Goal: Task Accomplishment & Management: Complete application form

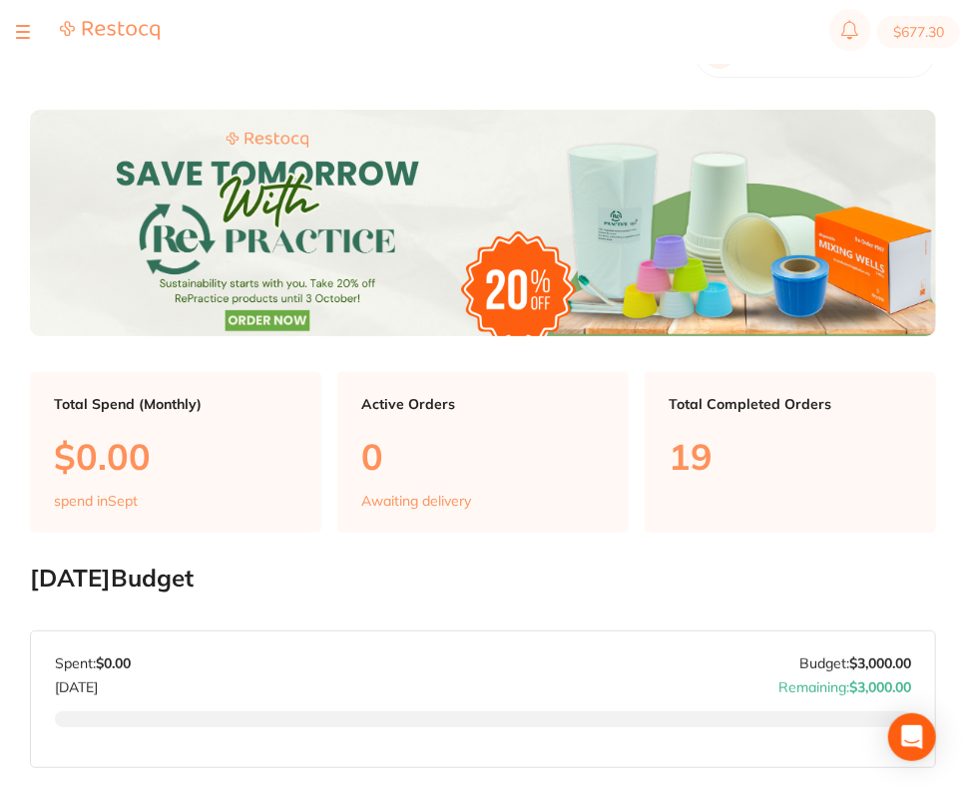
checkbox input "false"
click at [25, 27] on div at bounding box center [23, 32] width 14 height 24
click at [25, 33] on div at bounding box center [23, 32] width 14 height 24
click at [19, 31] on button at bounding box center [23, 32] width 14 height 2
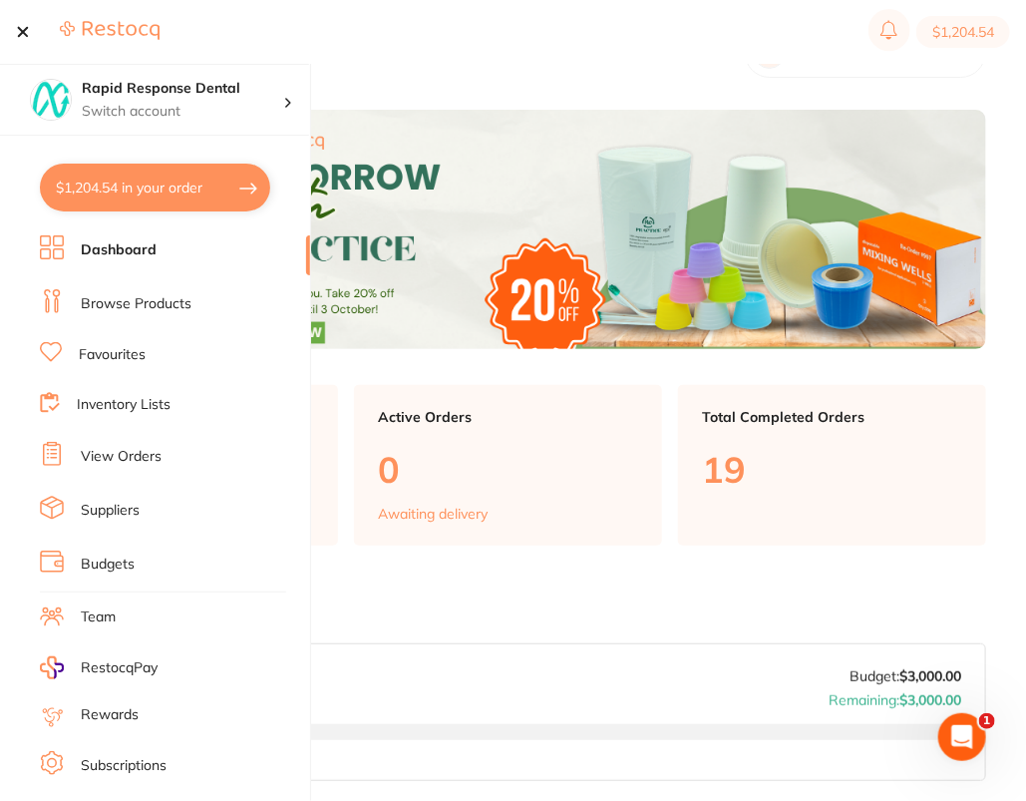
click at [111, 294] on link "Browse Products" at bounding box center [136, 304] width 111 height 20
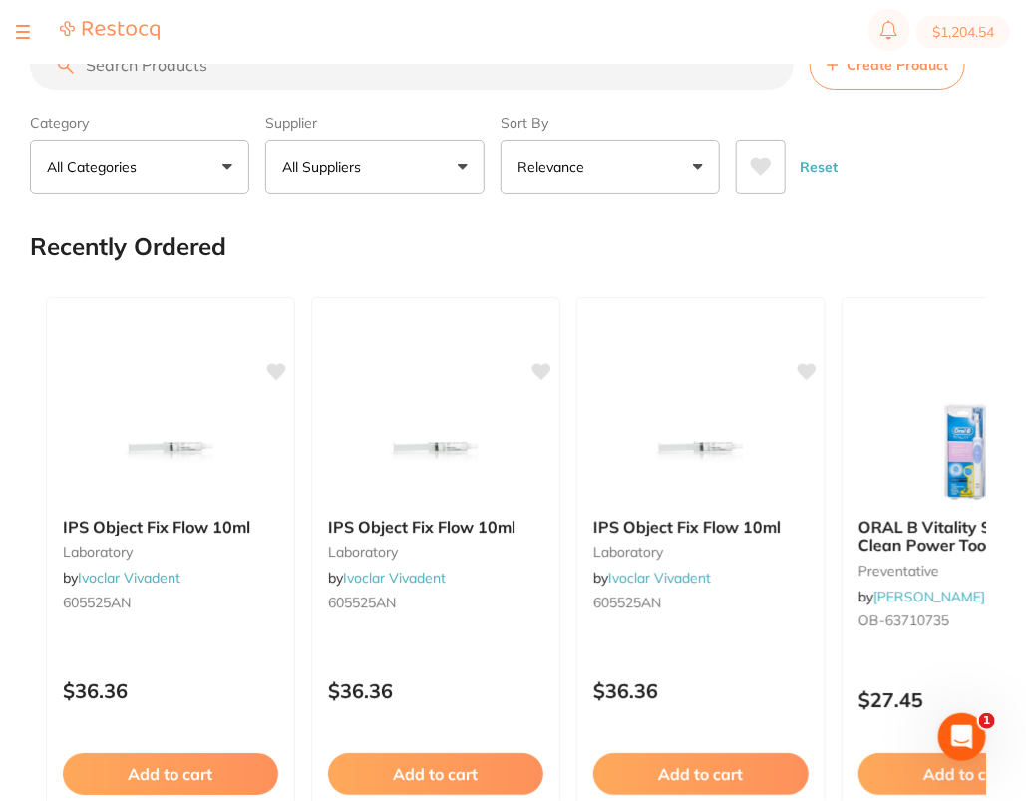
click at [25, 33] on div at bounding box center [23, 32] width 14 height 24
click at [17, 33] on button at bounding box center [23, 32] width 14 height 2
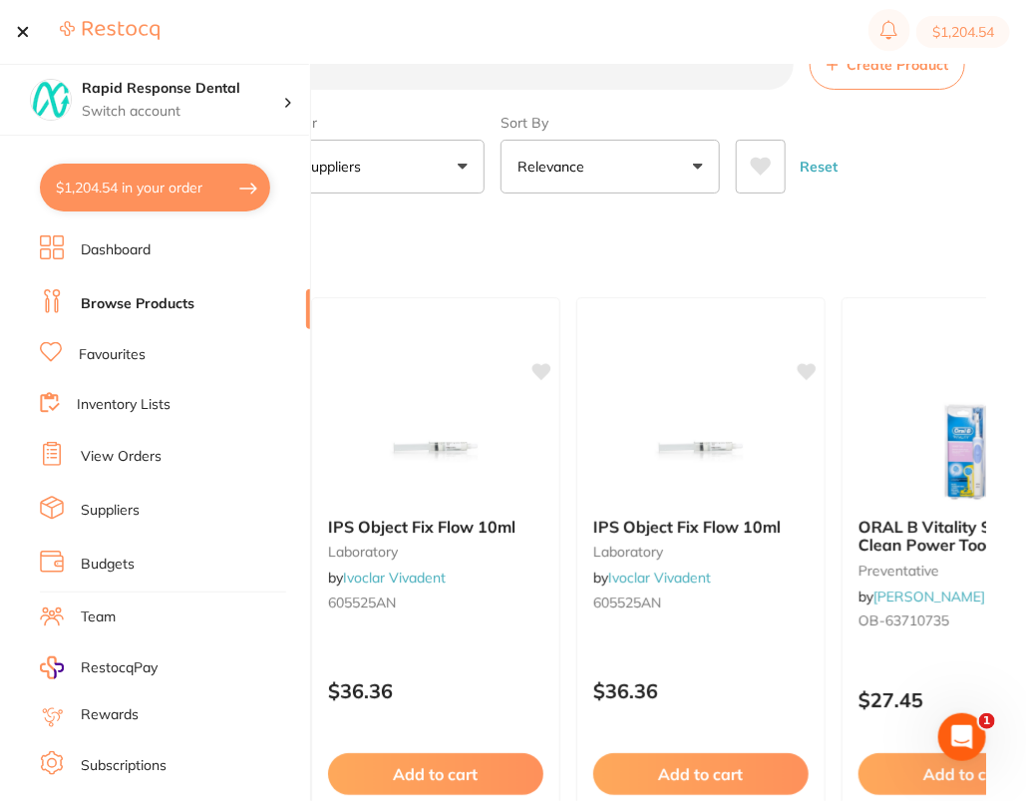
click at [110, 513] on link "Suppliers" at bounding box center [110, 511] width 59 height 20
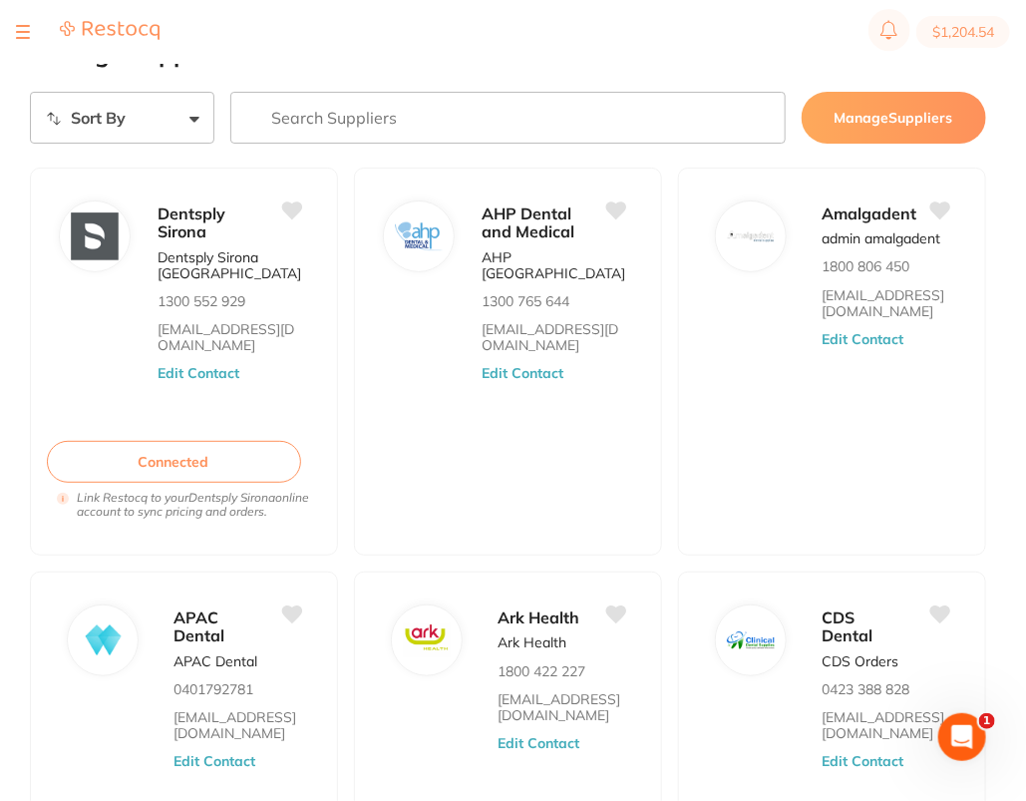
click at [386, 112] on input "search" at bounding box center [507, 118] width 555 height 52
paste input "[PERSON_NAME]"
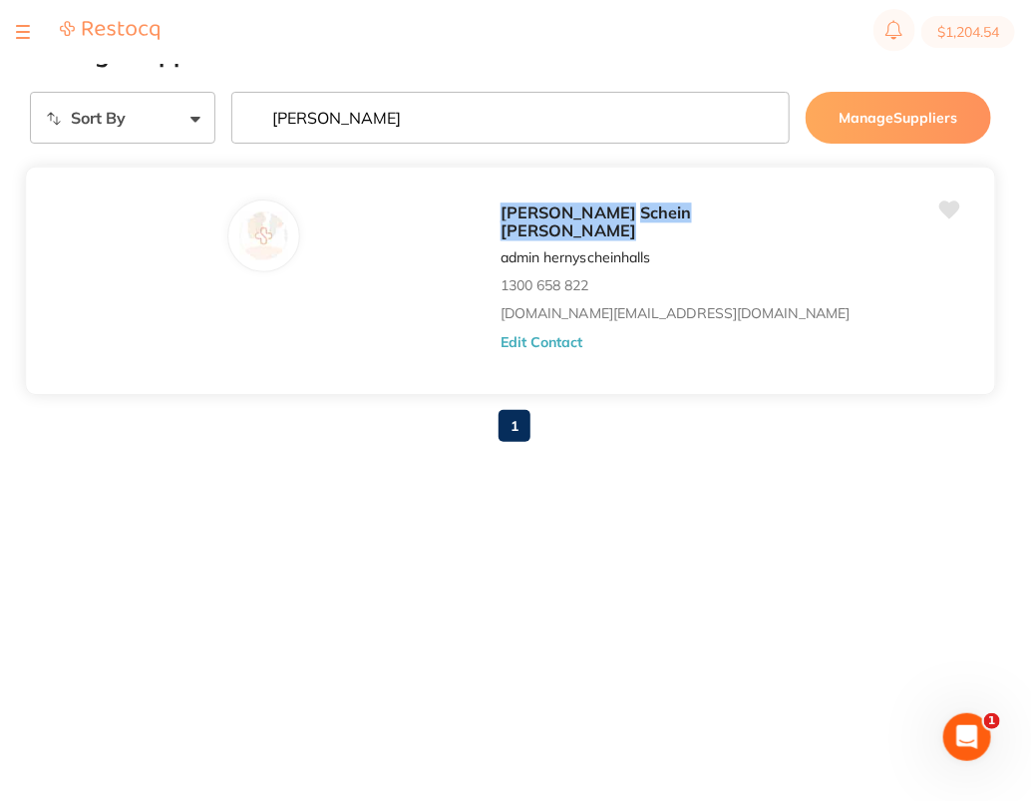
click at [501, 334] on button "Edit Contact" at bounding box center [542, 342] width 83 height 16
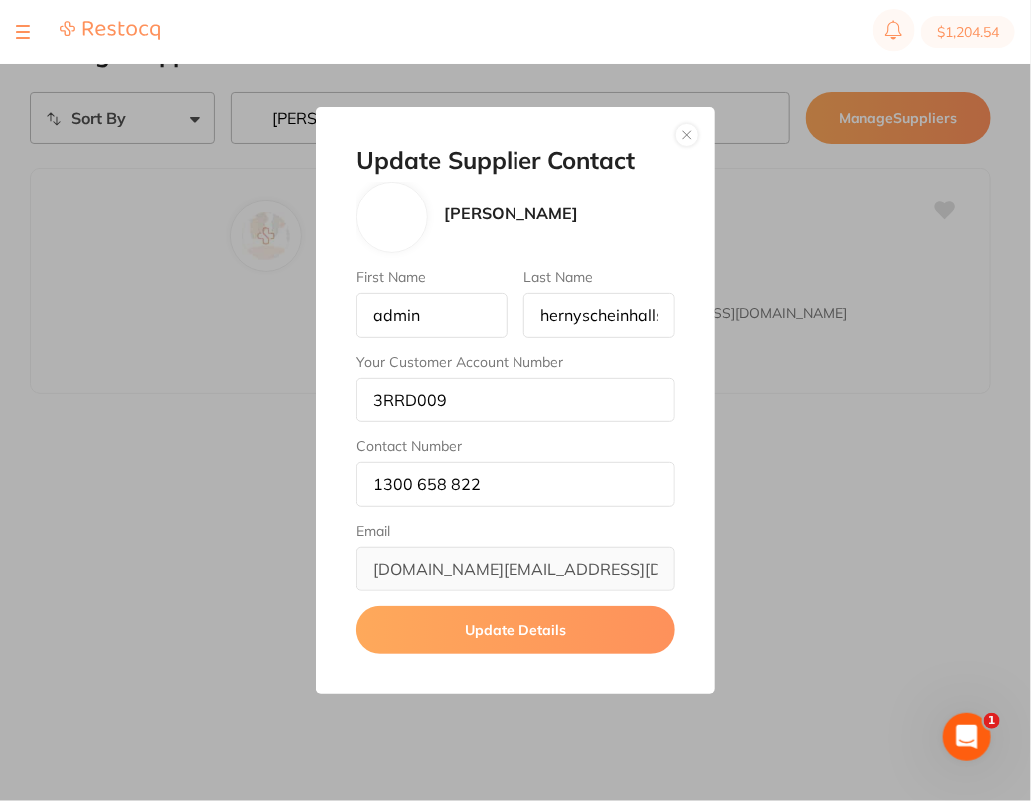
click at [691, 135] on button "button" at bounding box center [687, 135] width 24 height 24
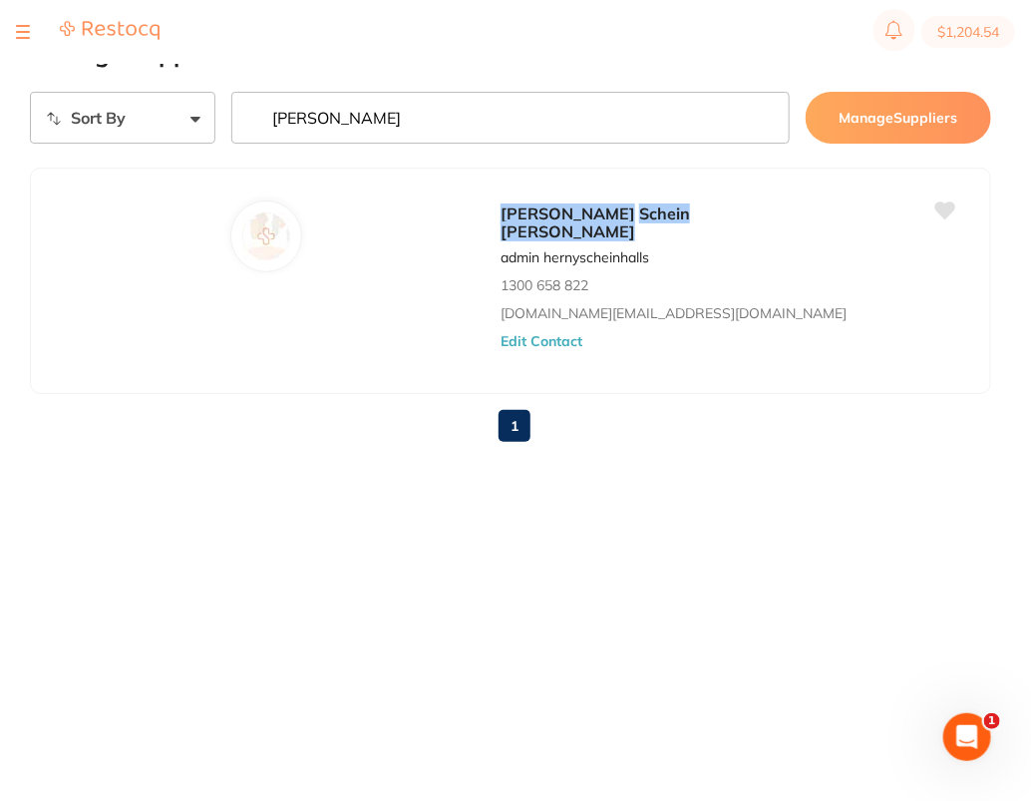
click at [470, 129] on input "[PERSON_NAME]" at bounding box center [510, 118] width 558 height 52
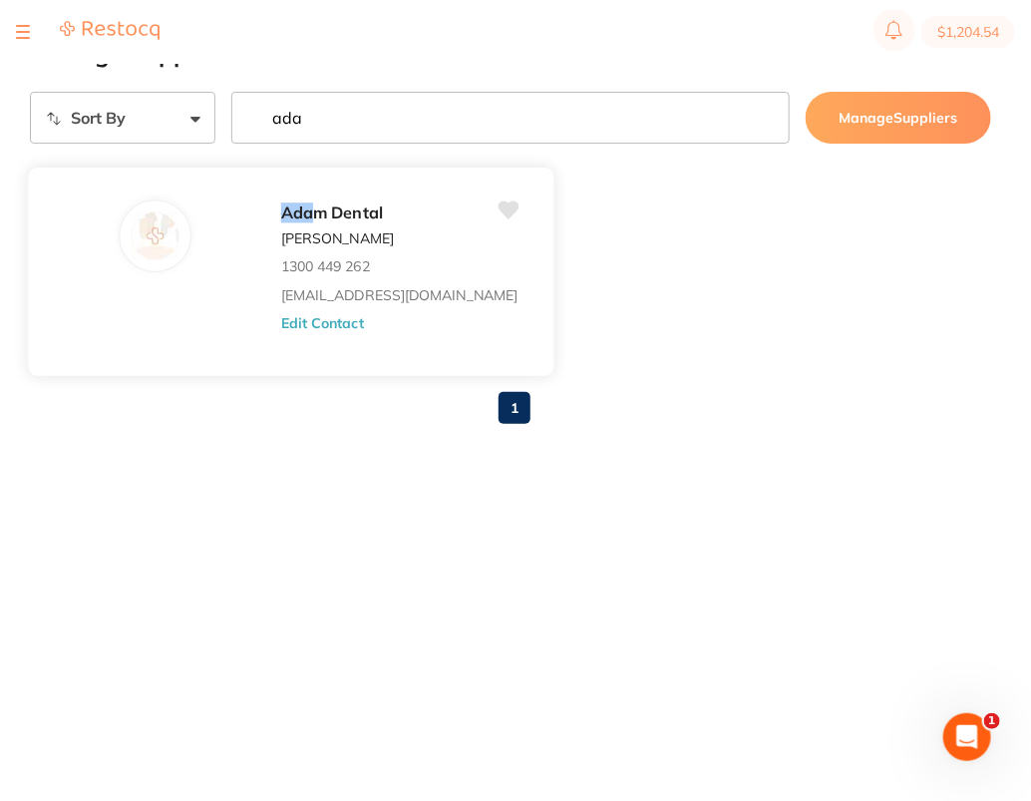
type input "ada"
click at [281, 315] on button "Edit Contact" at bounding box center [322, 323] width 83 height 16
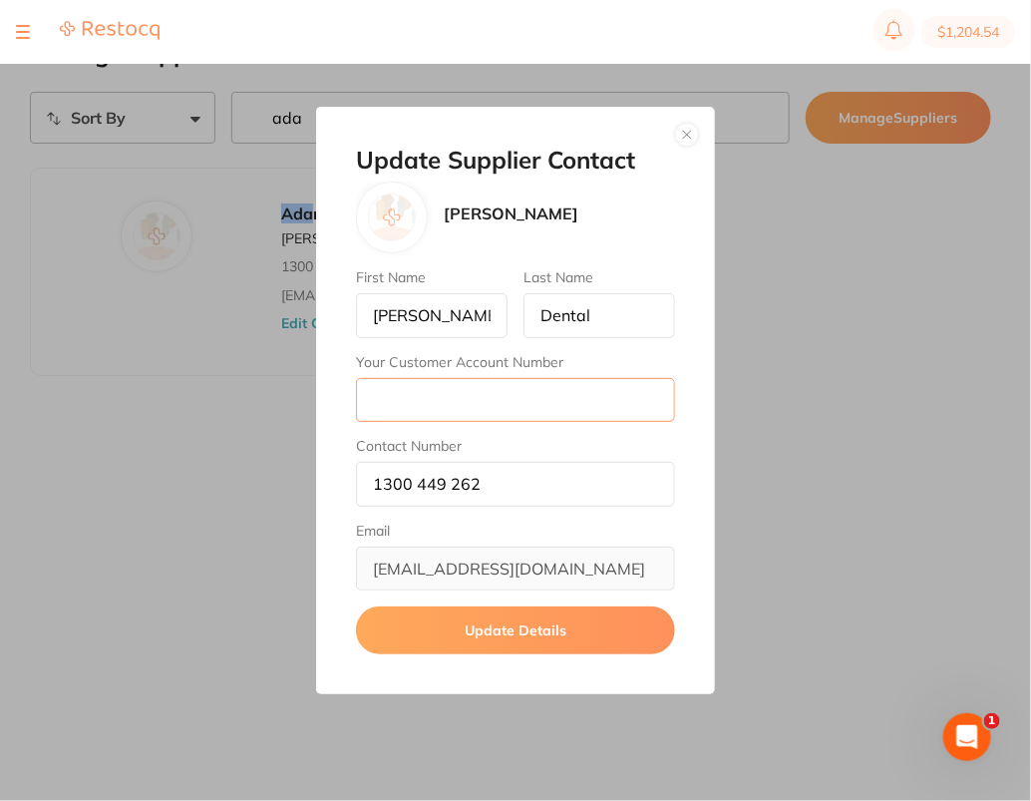
click at [483, 394] on input "Your Customer Account Number" at bounding box center [515, 400] width 319 height 44
paste input "4589"
type input "4589"
click at [548, 627] on button "Update Details" at bounding box center [515, 630] width 319 height 48
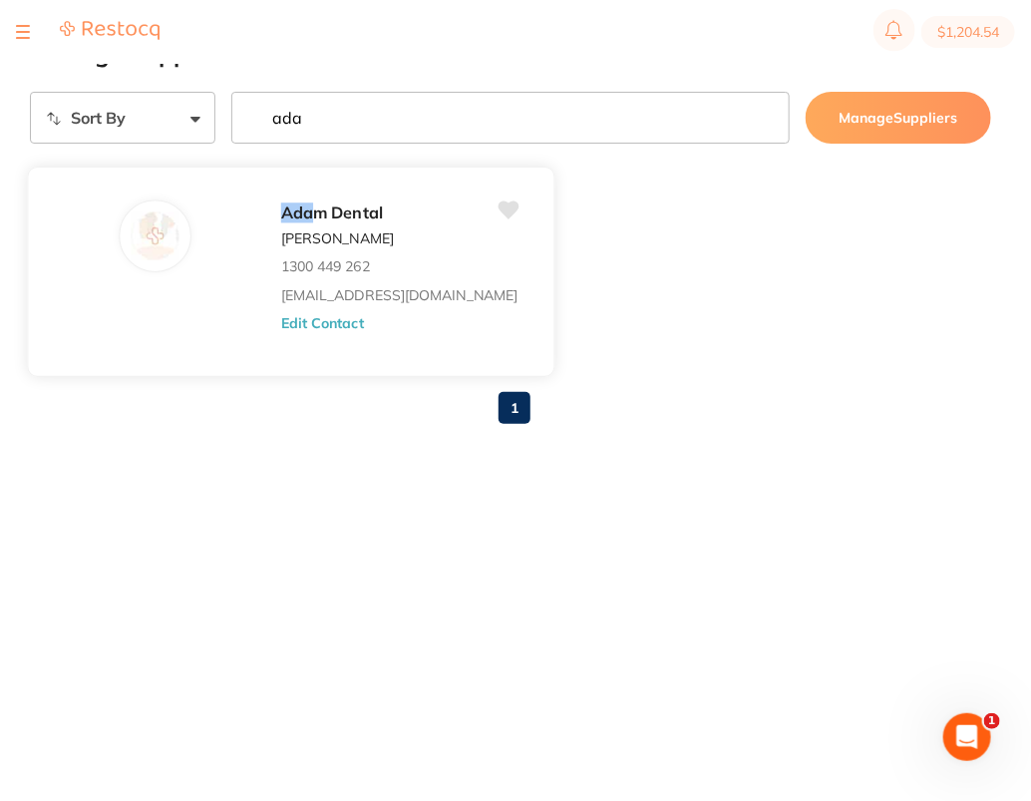
click at [281, 315] on button "Edit Contact" at bounding box center [322, 323] width 83 height 16
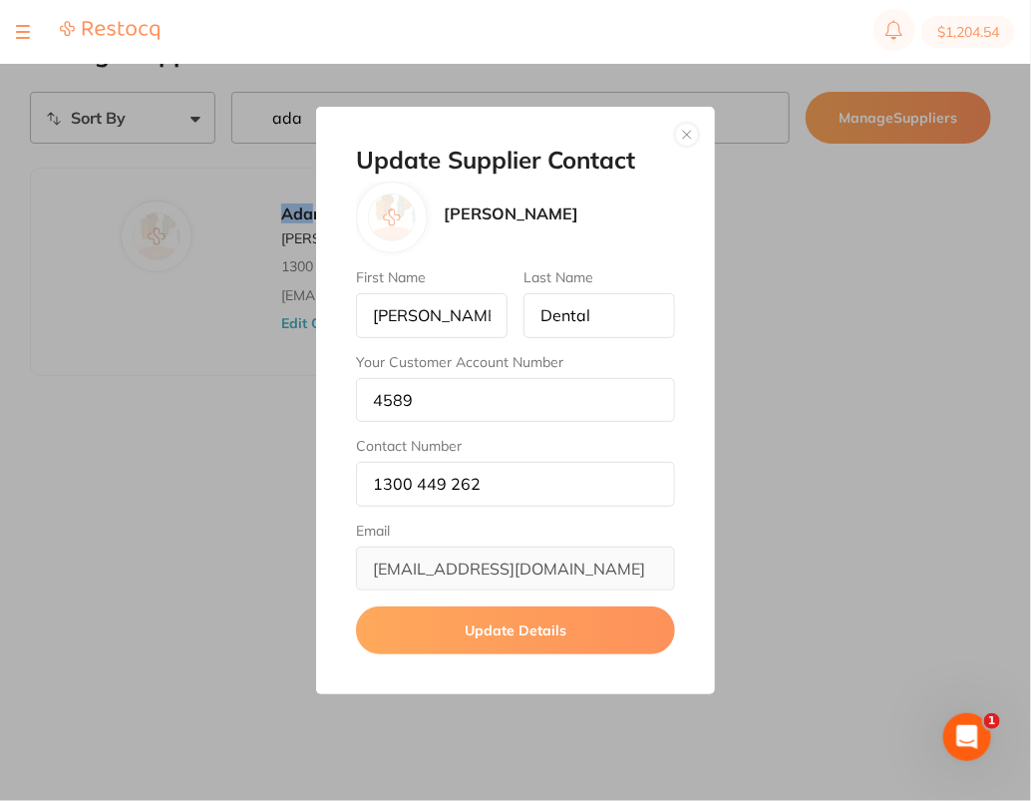
click at [687, 132] on button "button" at bounding box center [687, 135] width 24 height 24
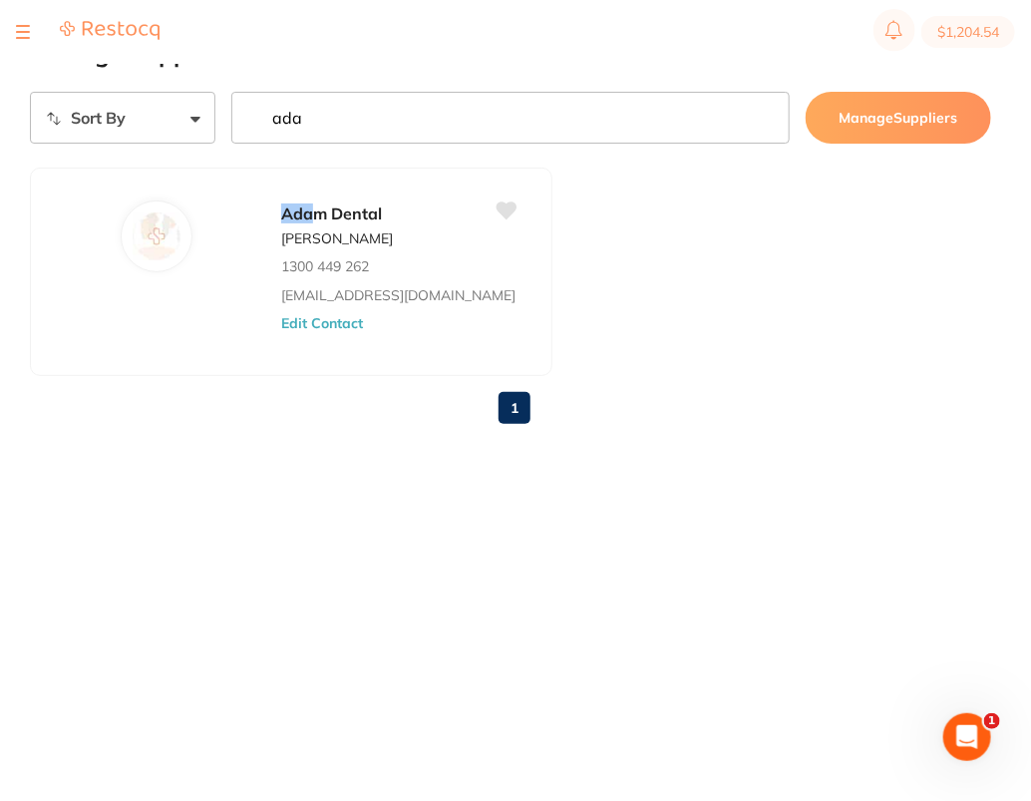
click at [732, 104] on input "ada" at bounding box center [510, 118] width 558 height 52
click at [766, 118] on input "ada" at bounding box center [510, 118] width 558 height 52
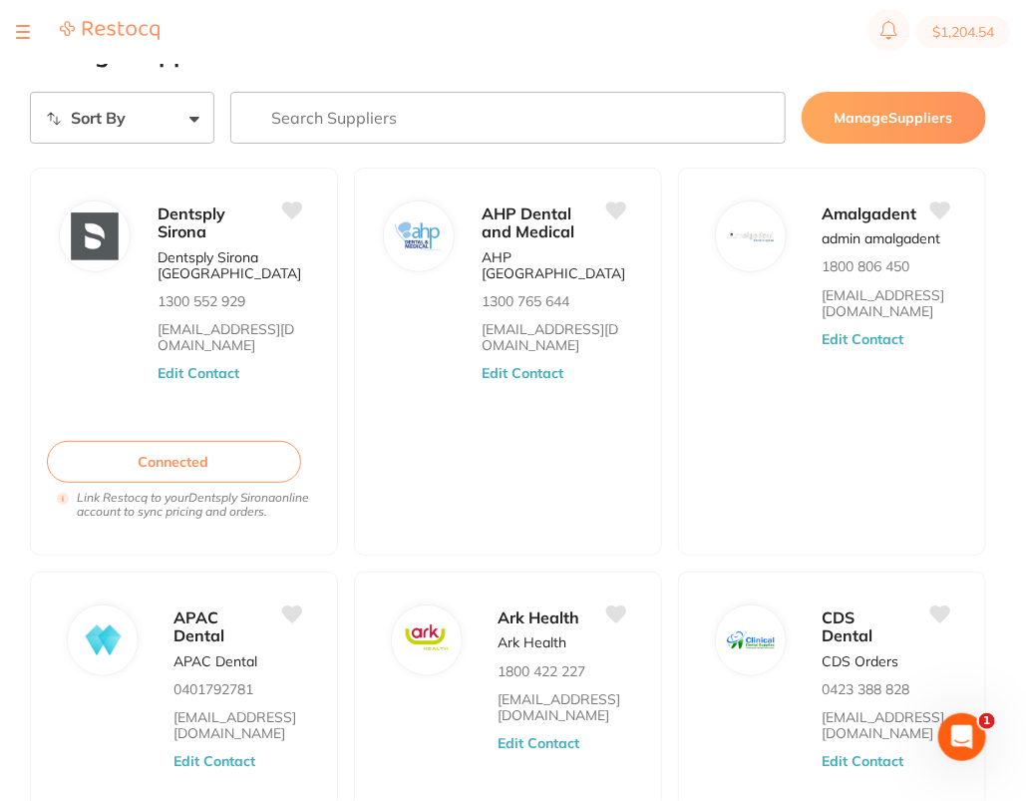
click at [19, 36] on div at bounding box center [23, 32] width 14 height 24
click at [23, 31] on button at bounding box center [23, 32] width 14 height 2
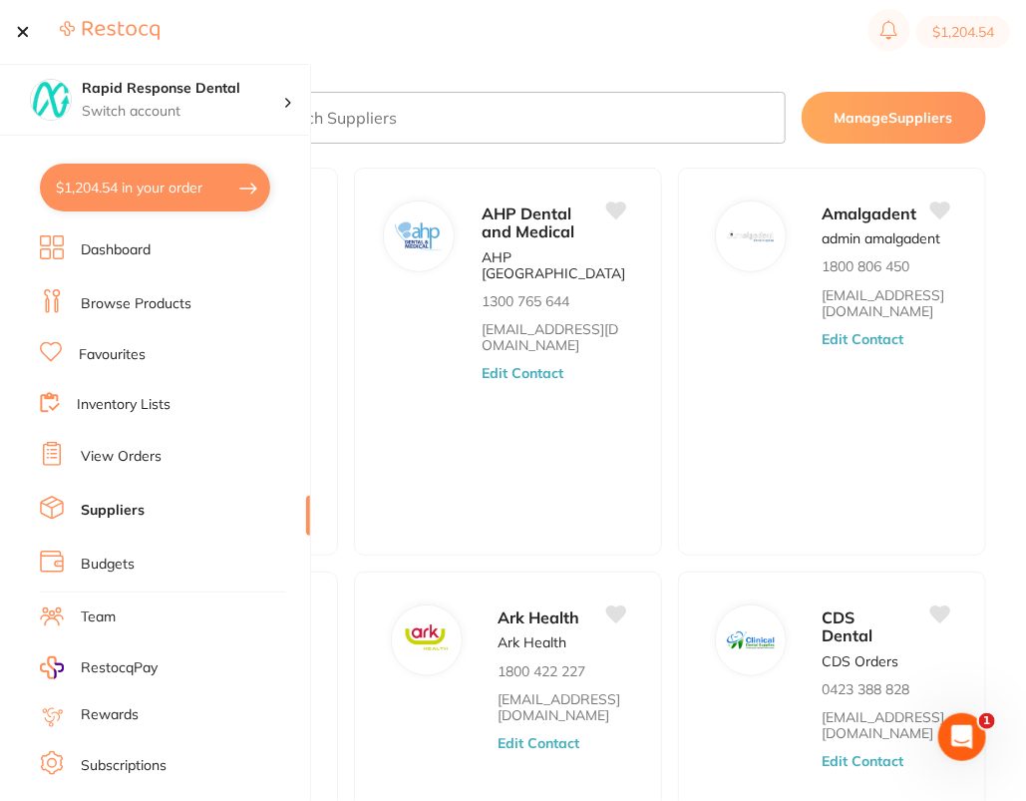
click at [124, 309] on link "Browse Products" at bounding box center [136, 304] width 111 height 20
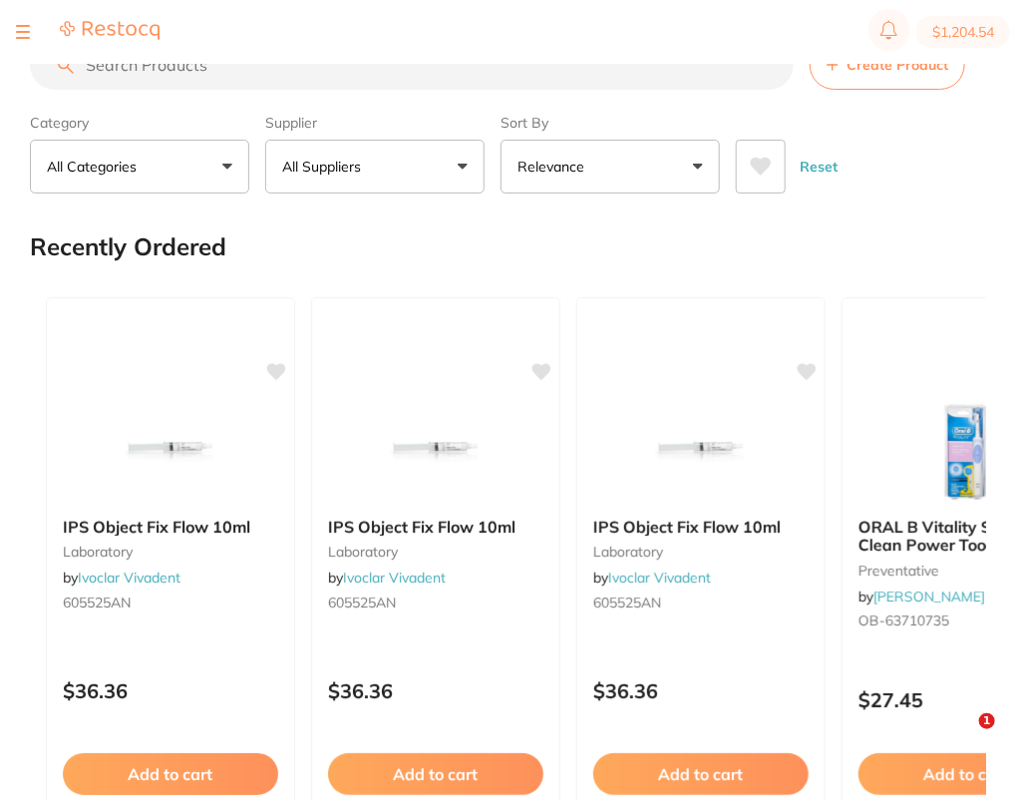
click at [929, 81] on button "Create Product" at bounding box center [888, 65] width 156 height 50
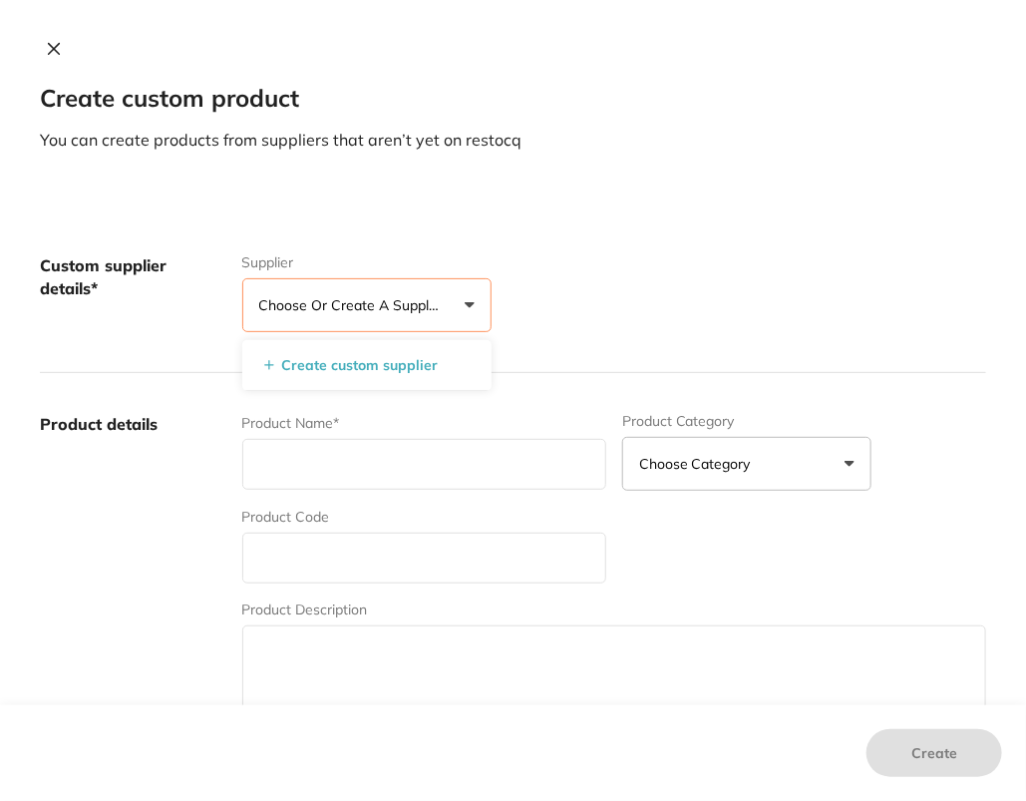
click at [362, 356] on button "Create custom supplier" at bounding box center [351, 365] width 187 height 18
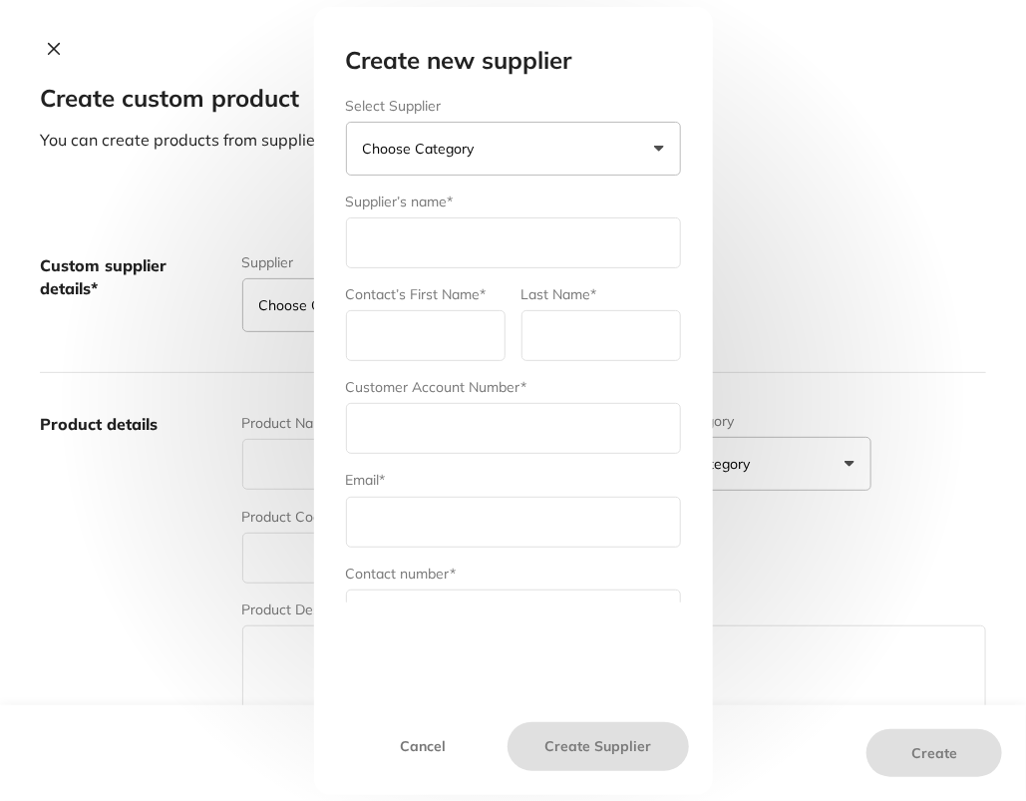
click at [538, 145] on button "Choose Category" at bounding box center [513, 149] width 335 height 54
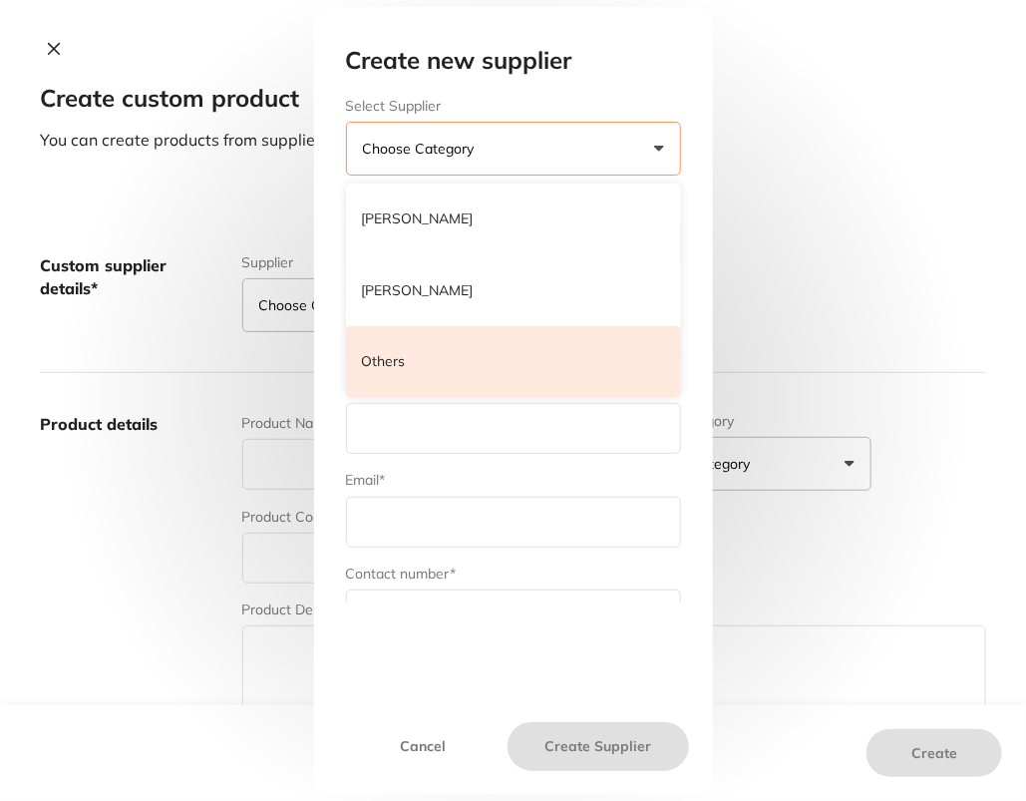
click at [456, 363] on li "Others" at bounding box center [513, 362] width 335 height 72
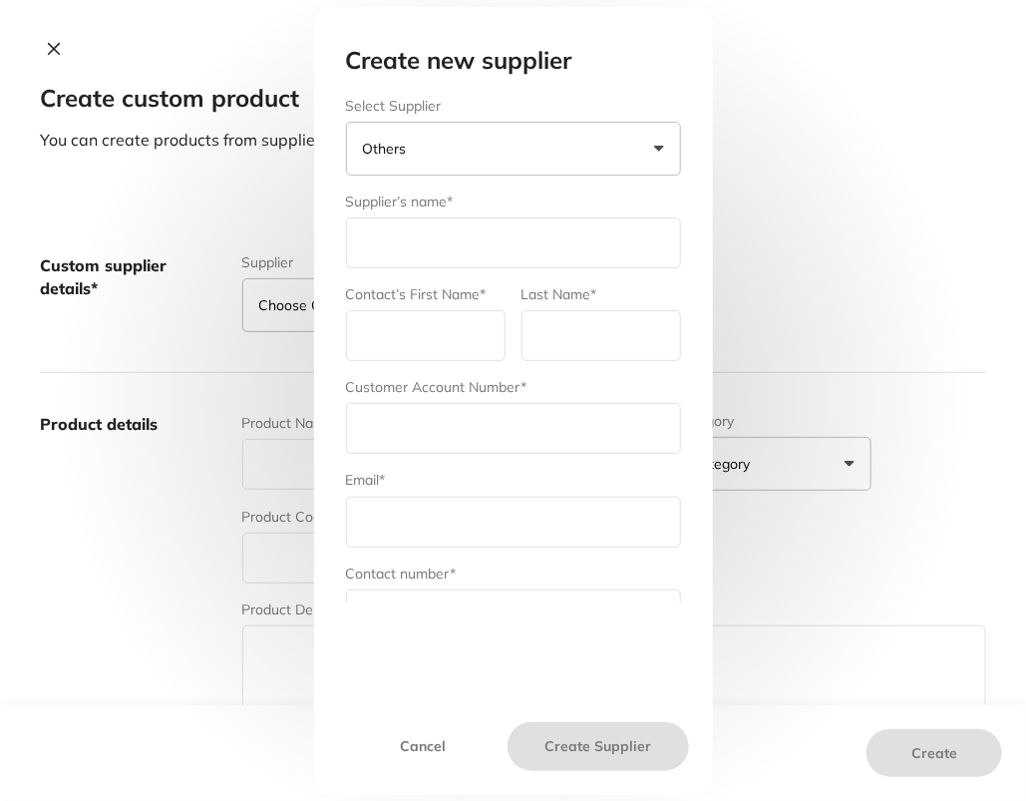
click at [447, 247] on input "text" at bounding box center [513, 242] width 335 height 51
type input "Horseley Dental"
click at [355, 320] on input "text" at bounding box center [426, 335] width 160 height 51
type input "Horseley"
type input "[GEOGRAPHIC_DATA]"
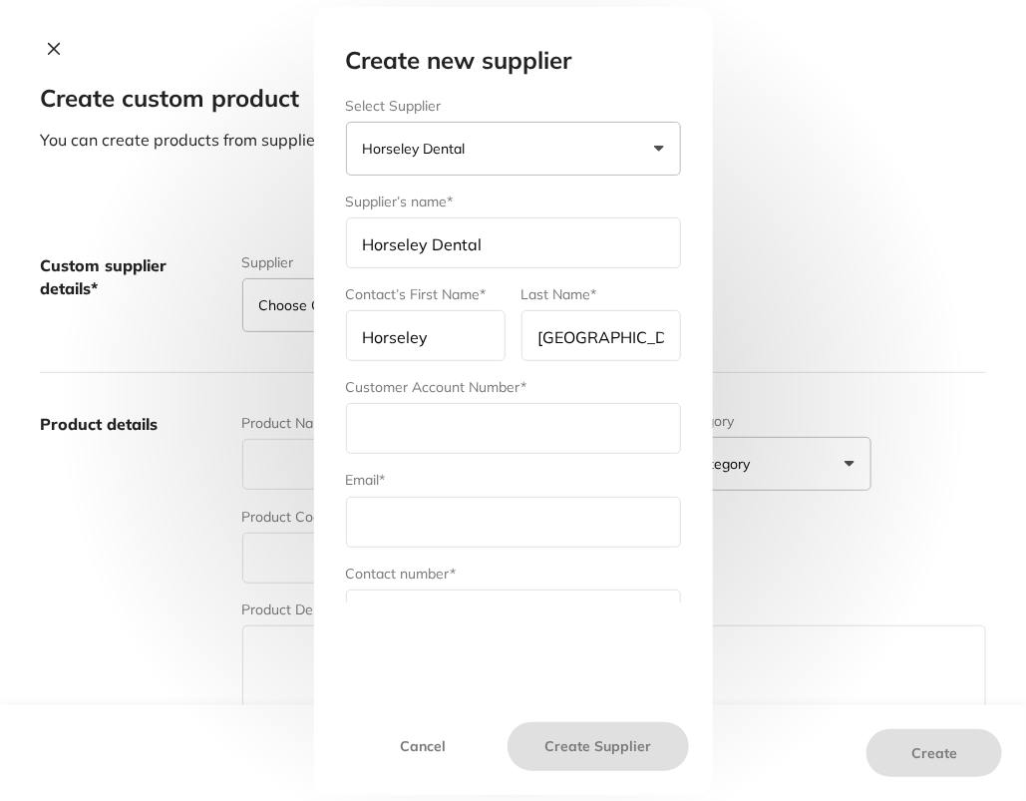
click at [461, 438] on input "text" at bounding box center [513, 428] width 335 height 51
click at [483, 435] on input "text" at bounding box center [513, 428] width 335 height 51
paste input "V-C-KIM009"
type input "V-C-KIM009"
click at [446, 499] on input "text" at bounding box center [513, 522] width 335 height 51
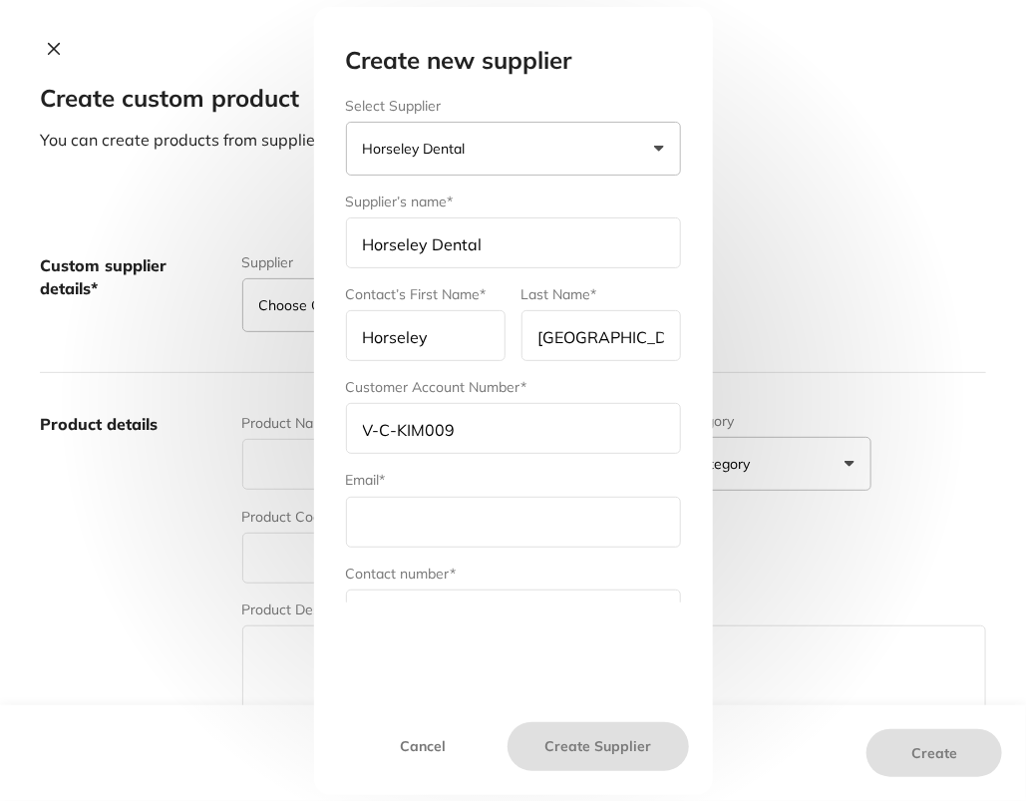
paste input "[EMAIL_ADDRESS][DOMAIN_NAME]"
type input "[EMAIL_ADDRESS][DOMAIN_NAME]"
click at [497, 616] on div "Create new supplier Select Supplier Horseley Dental [PERSON_NAME] [PERSON_NAME]…" at bounding box center [513, 359] width 383 height 625
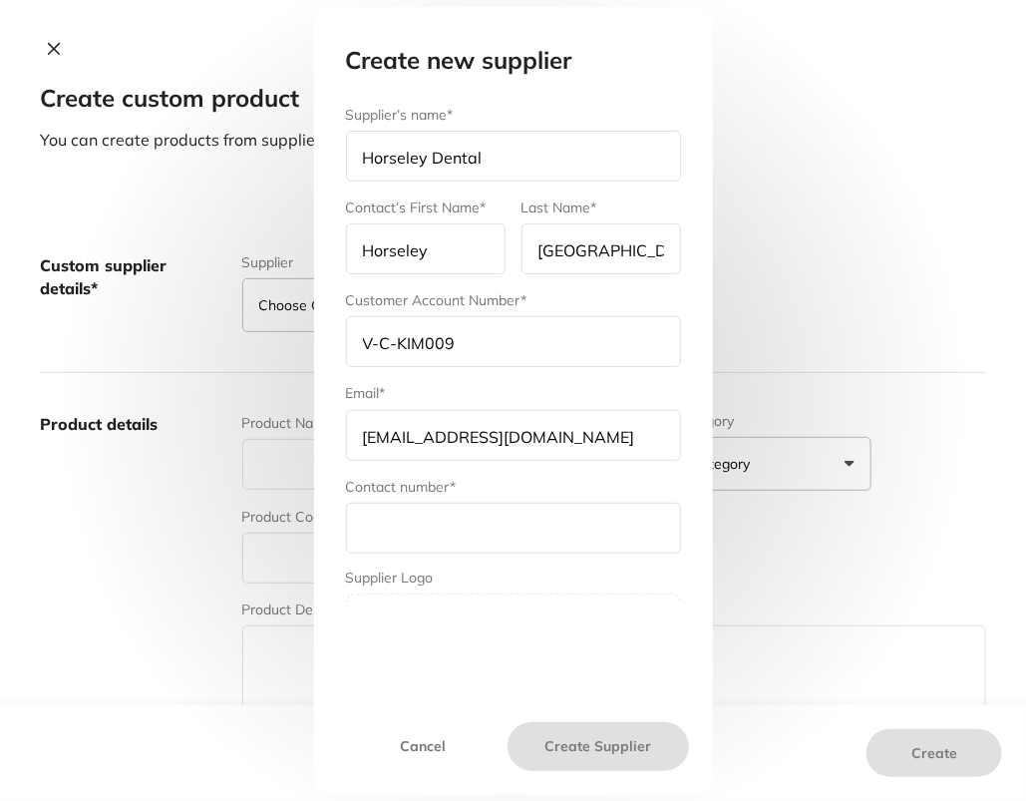
scroll to position [186, 0]
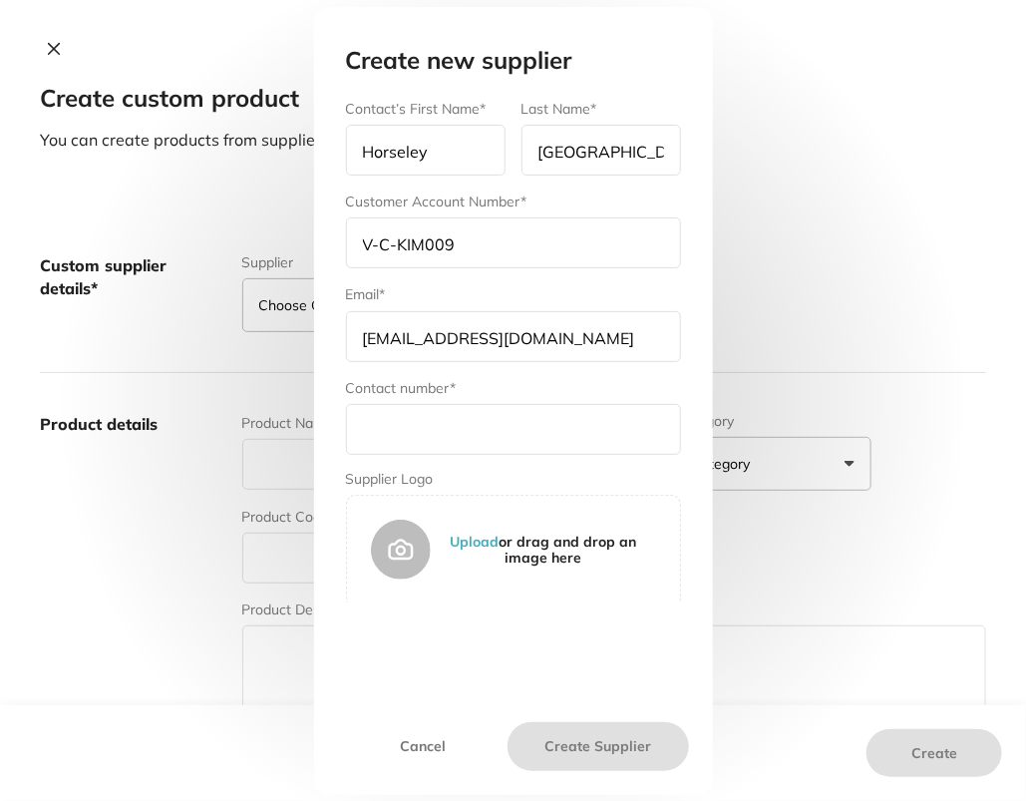
click at [455, 415] on input "text" at bounding box center [513, 429] width 335 height 51
paste input "61 2 8717 6500"
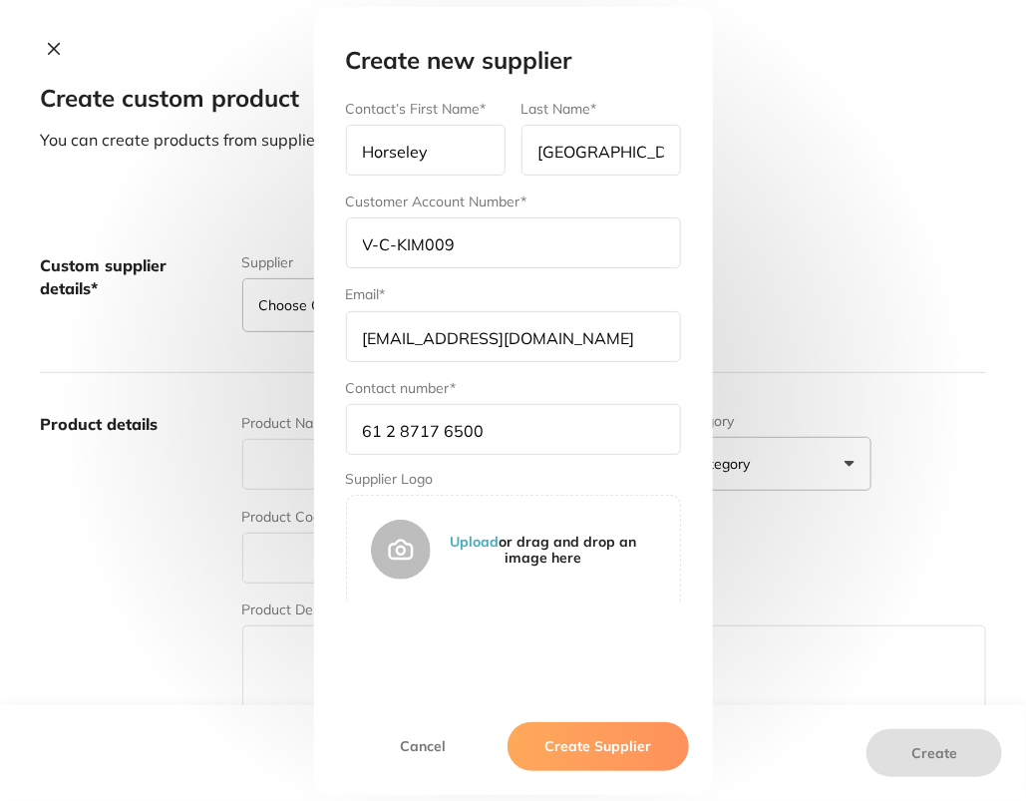
type input "61 2 8717 6500"
click at [604, 758] on button "Create Supplier" at bounding box center [598, 746] width 181 height 48
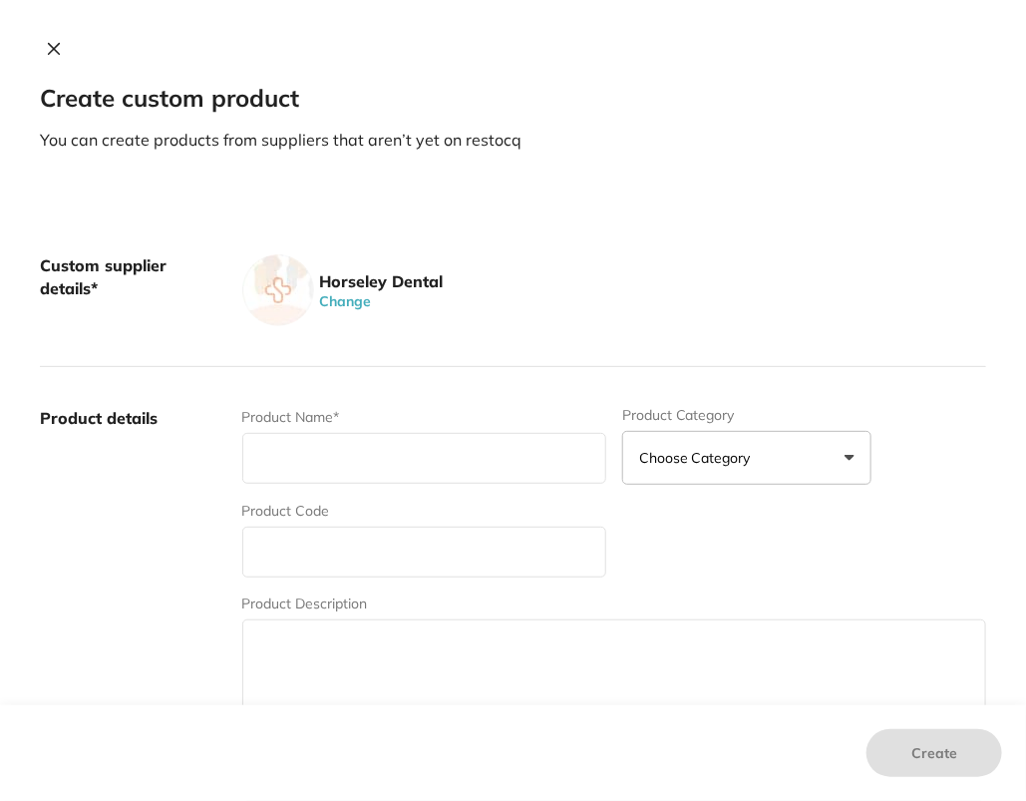
click at [947, 247] on div "Custom supplier details* Horseley Dental Change" at bounding box center [513, 290] width 947 height 153
click at [349, 294] on button "Change" at bounding box center [346, 301] width 64 height 18
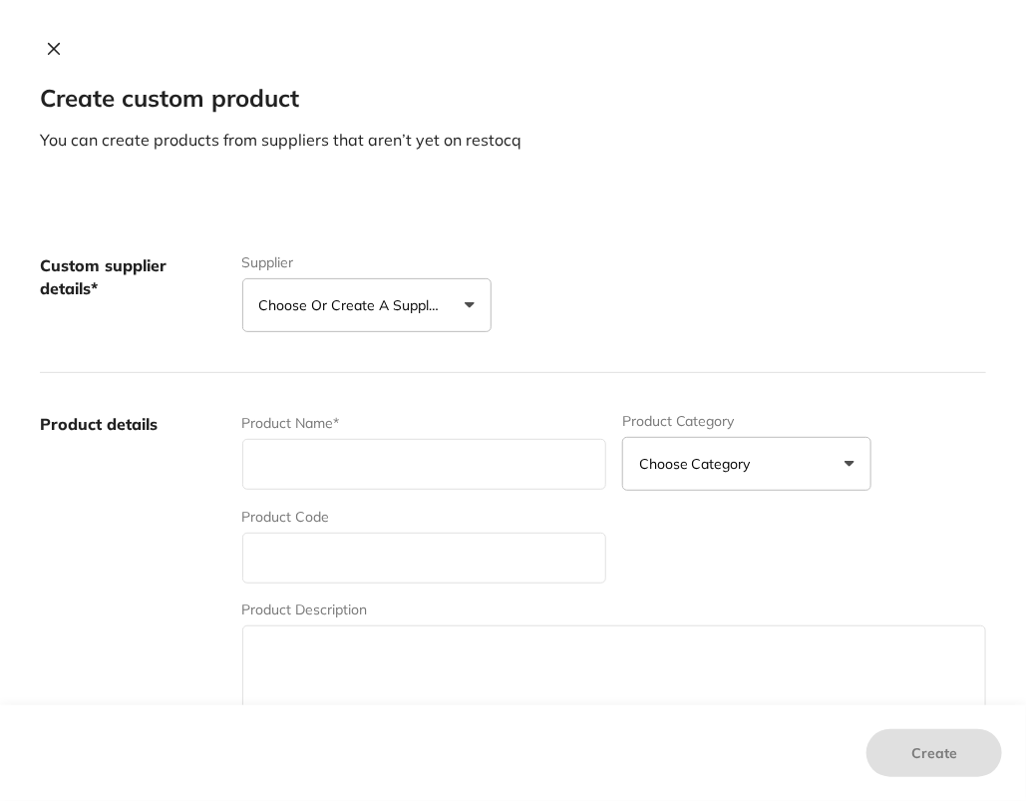
click at [356, 323] on button "Choose or create a supplier" at bounding box center [366, 305] width 249 height 54
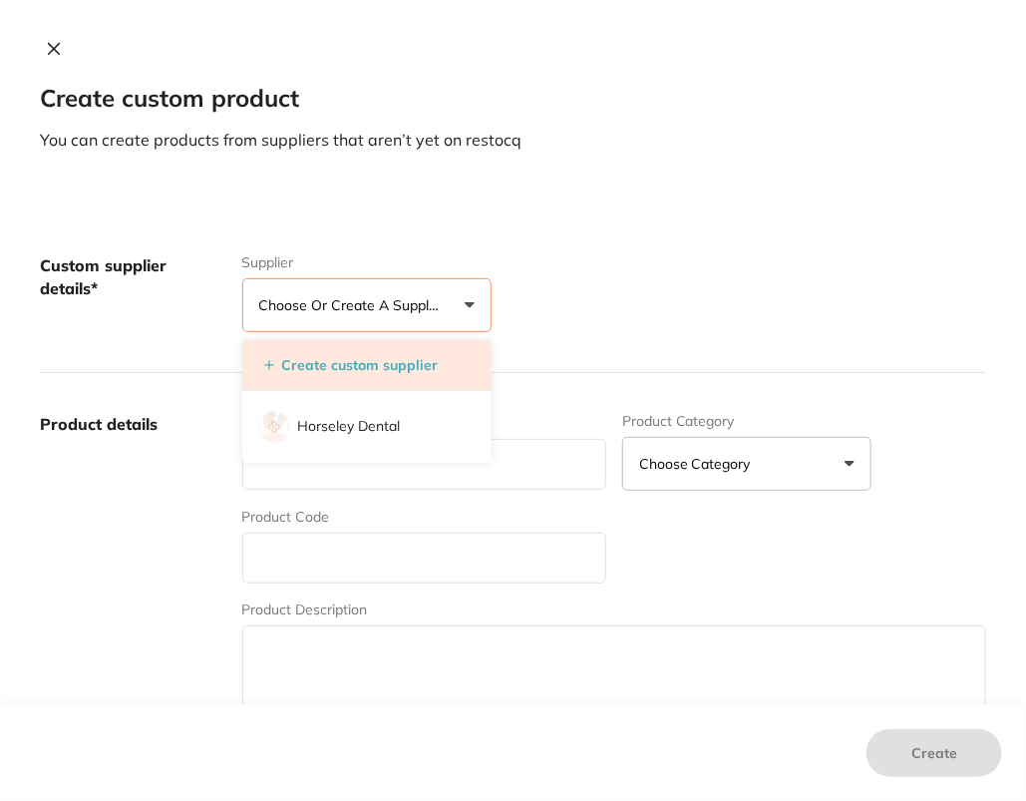
click at [382, 377] on li "Create custom supplier" at bounding box center [366, 365] width 249 height 51
click at [382, 370] on button "Create custom supplier" at bounding box center [351, 365] width 187 height 18
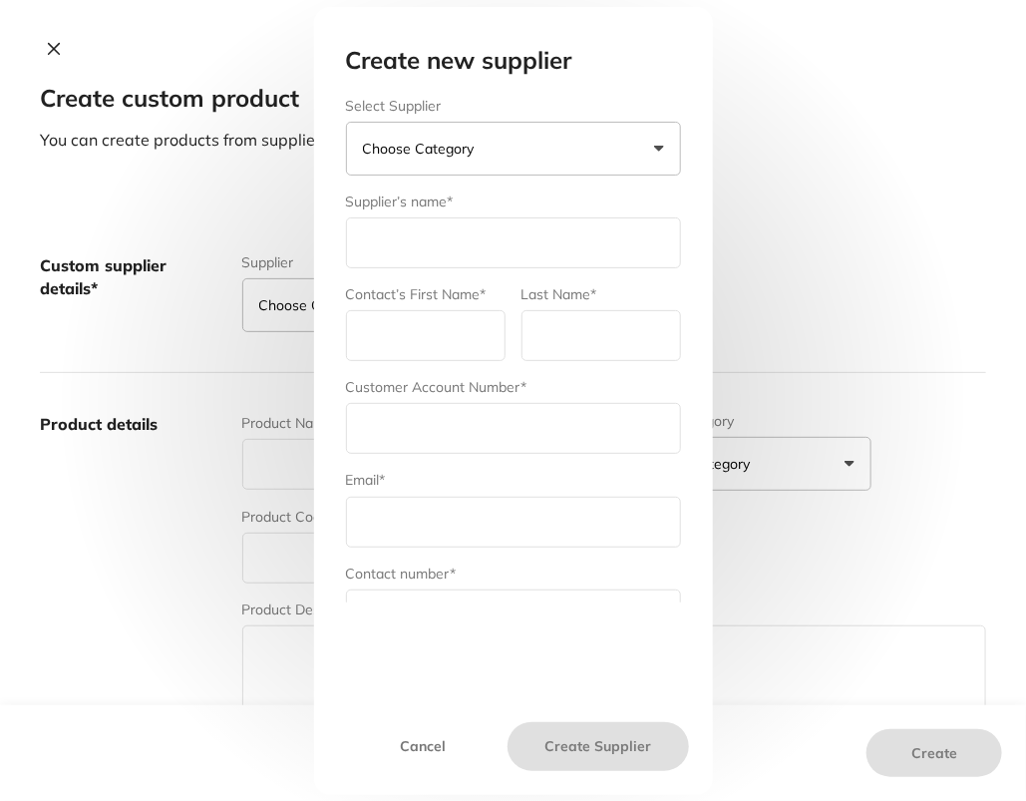
scroll to position [0, 0]
click at [513, 136] on button "Choose Category" at bounding box center [513, 149] width 335 height 54
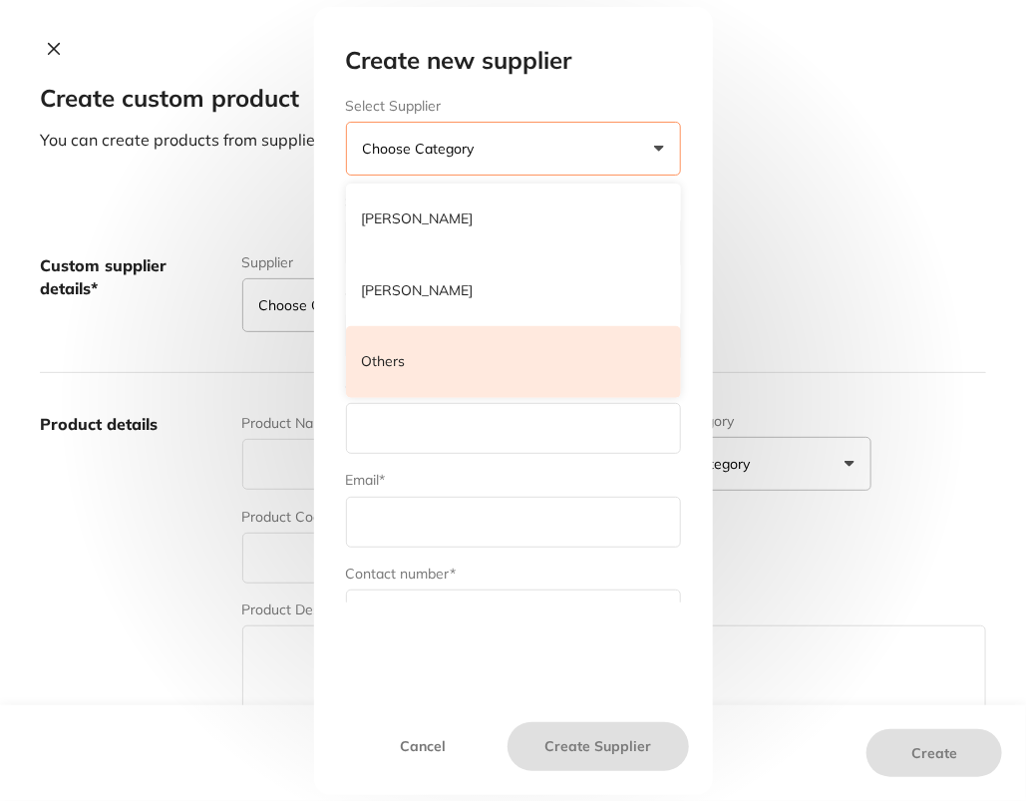
click at [476, 373] on li "Others" at bounding box center [513, 362] width 335 height 72
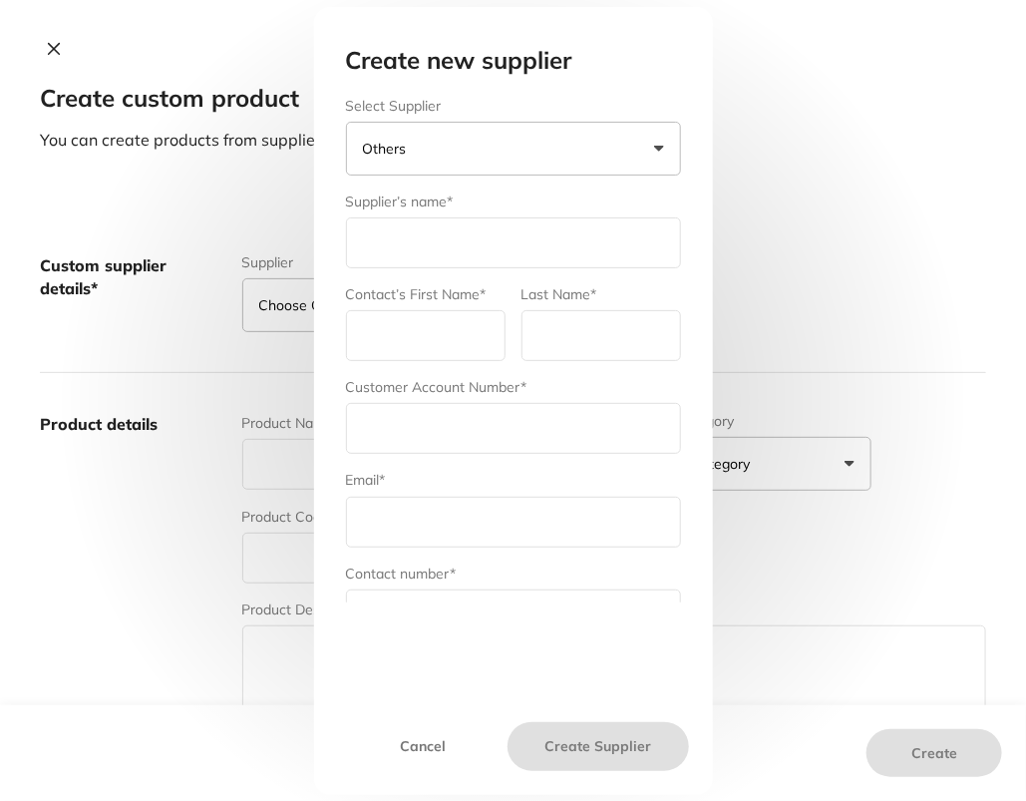
click at [433, 263] on input "text" at bounding box center [513, 242] width 335 height 51
type input "Tomident"
click at [434, 338] on input "text" at bounding box center [426, 335] width 160 height 51
type input "Tomident"
type input "[GEOGRAPHIC_DATA]"
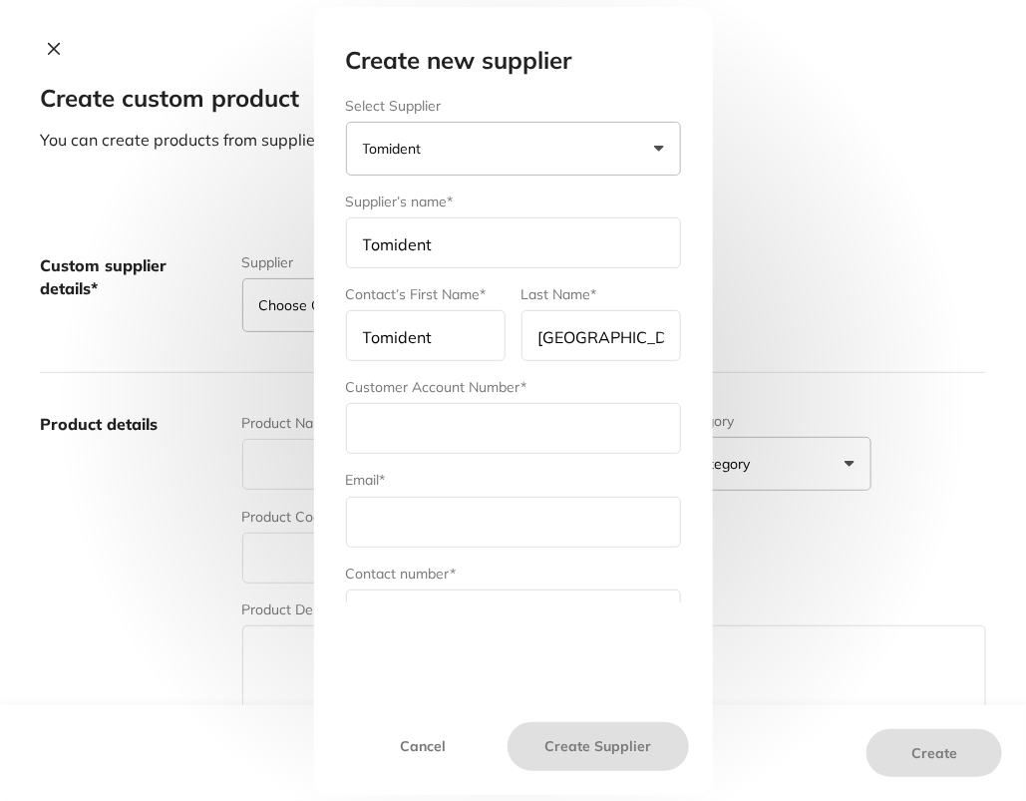
click at [462, 435] on input "text" at bounding box center [513, 428] width 335 height 51
paste input "RRD001"
type input "RRD001"
click at [505, 526] on input "text" at bounding box center [513, 522] width 335 height 51
click at [441, 521] on input "text" at bounding box center [513, 522] width 335 height 51
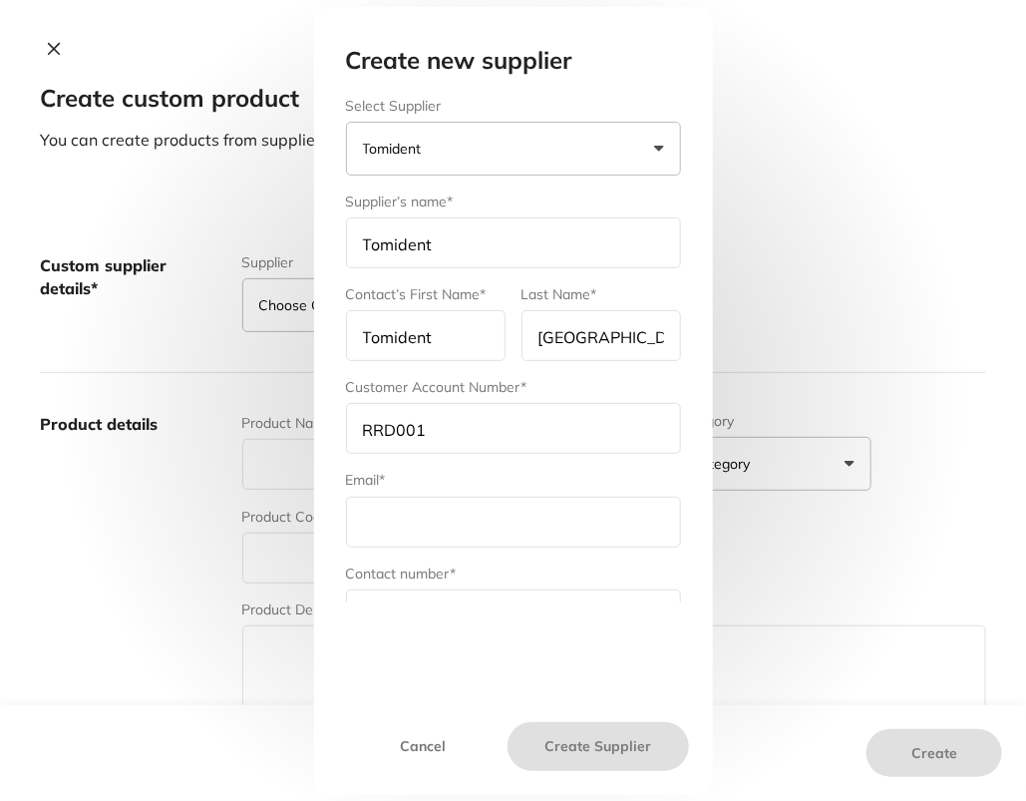
paste input "[EMAIL_ADDRESS][DOMAIN_NAME]"
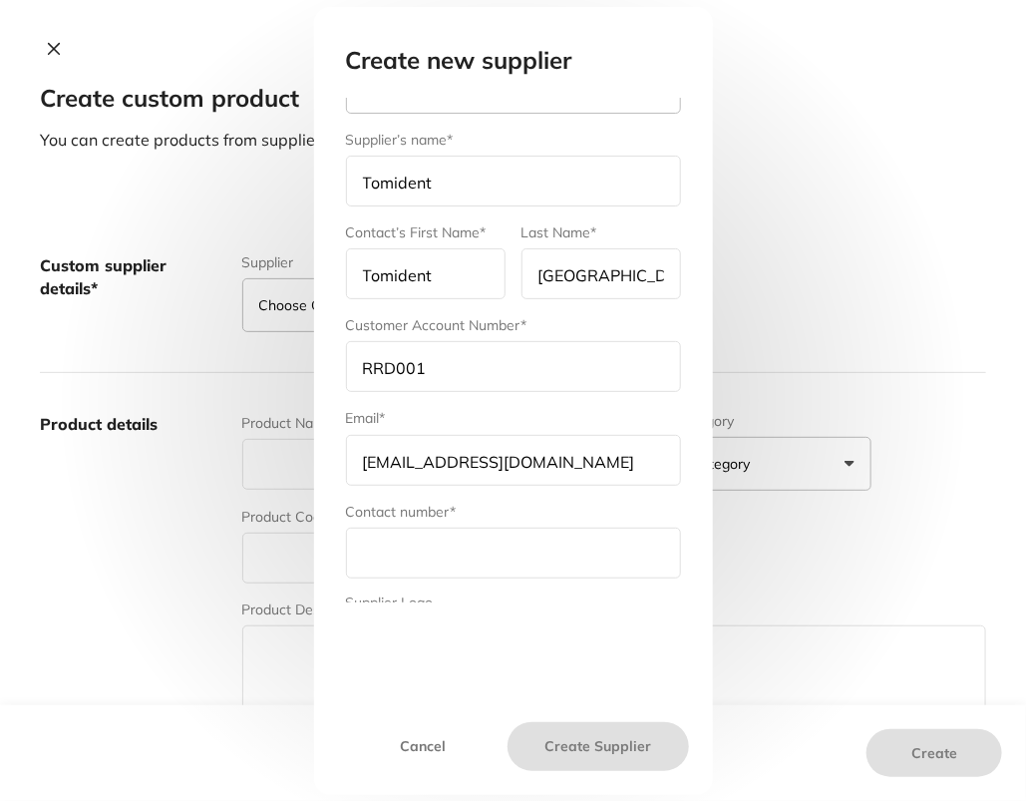
scroll to position [186, 0]
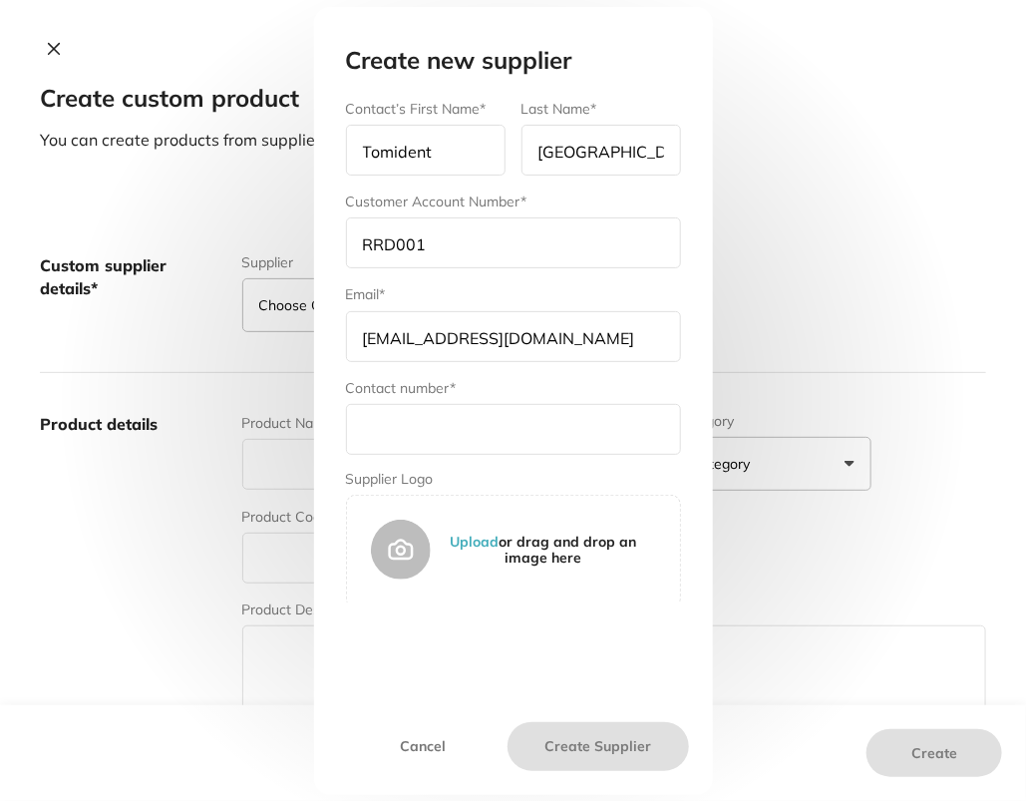
type input "[EMAIL_ADDRESS][DOMAIN_NAME]"
click at [479, 442] on input "text" at bounding box center [513, 429] width 335 height 51
paste input "[PHONE_NUMBER]"
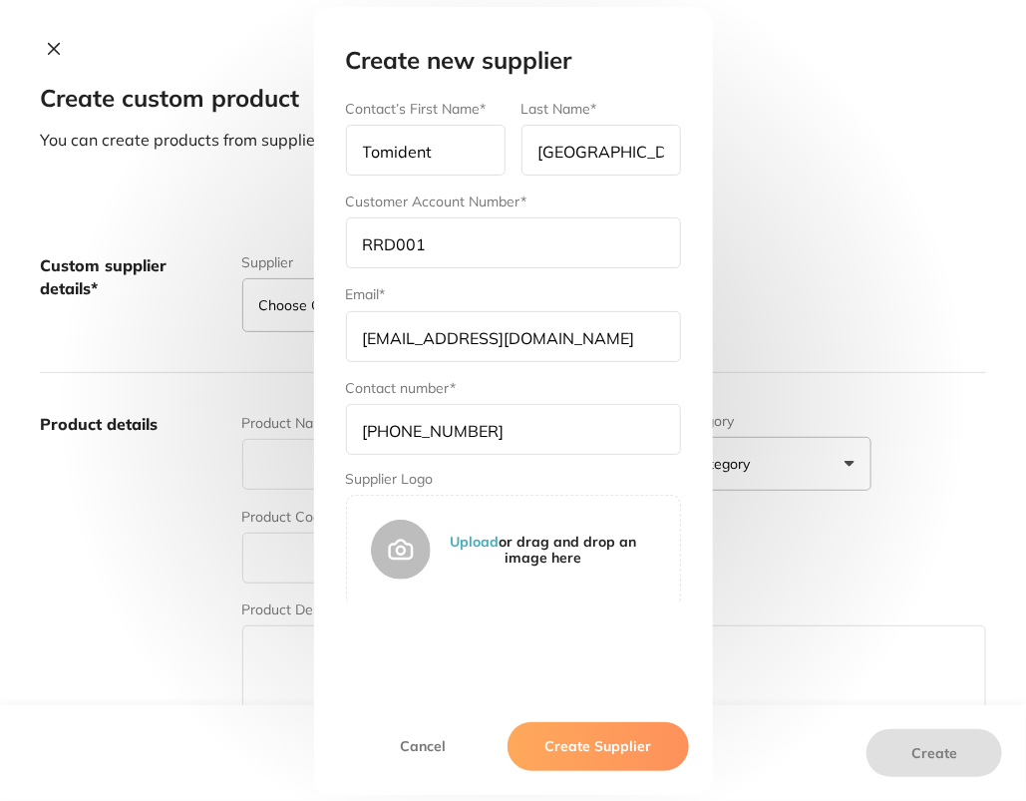
type input "[PHONE_NUMBER]"
click at [589, 752] on button "Create Supplier" at bounding box center [598, 746] width 181 height 48
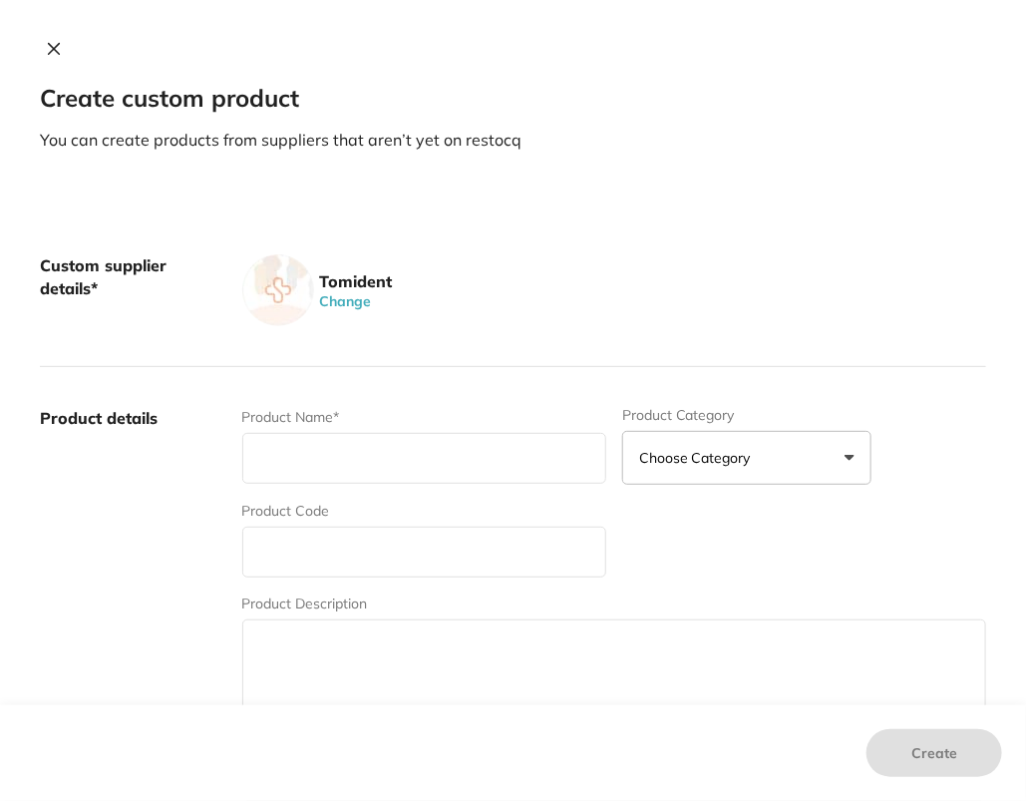
click at [361, 333] on div "Custom supplier details* Tomident Change" at bounding box center [513, 290] width 947 height 153
click at [334, 301] on button "Change" at bounding box center [346, 301] width 64 height 18
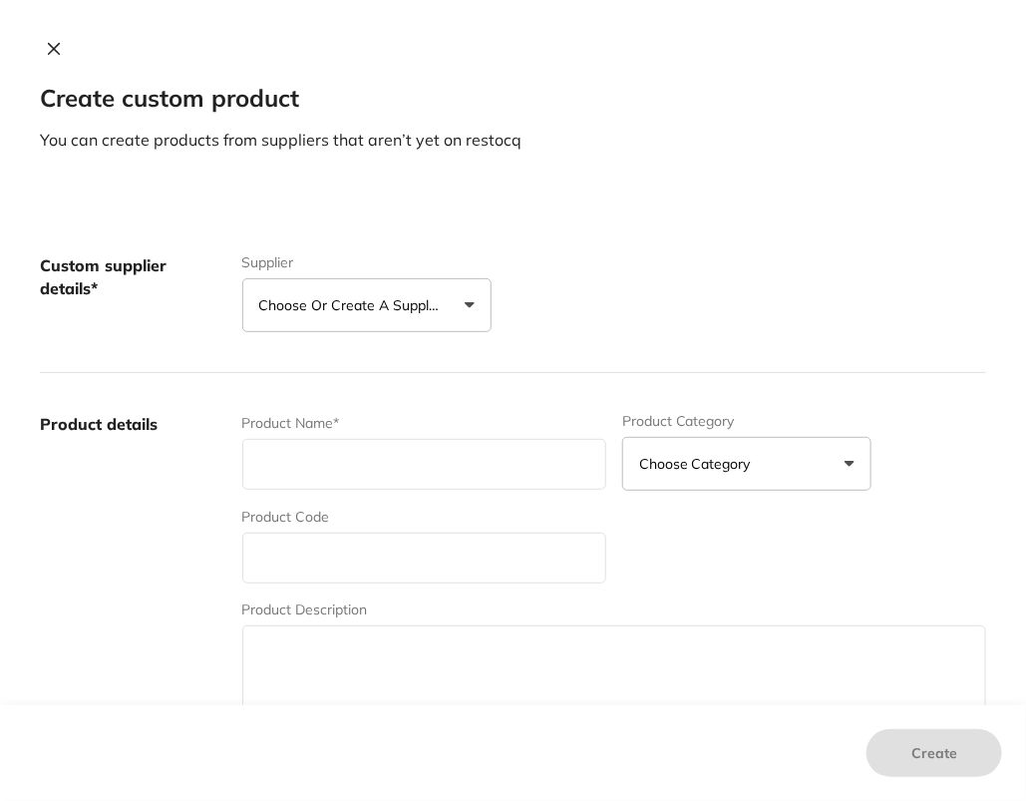
click at [49, 47] on icon at bounding box center [54, 49] width 11 height 11
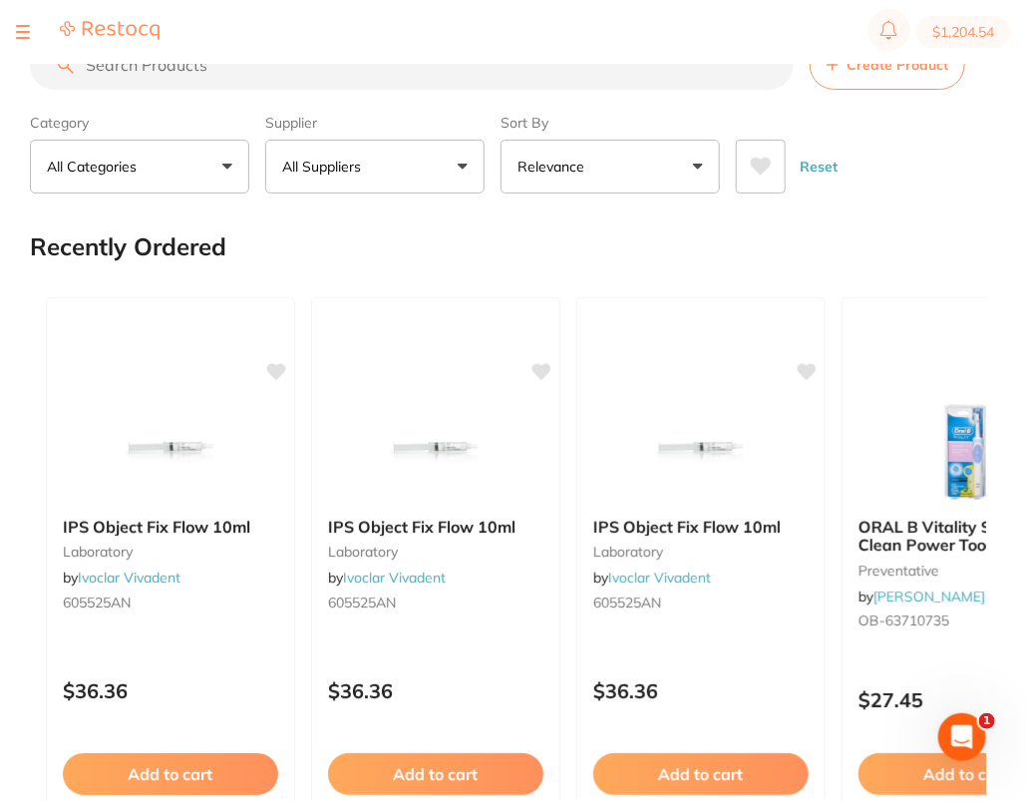
click at [23, 31] on button at bounding box center [23, 32] width 14 height 2
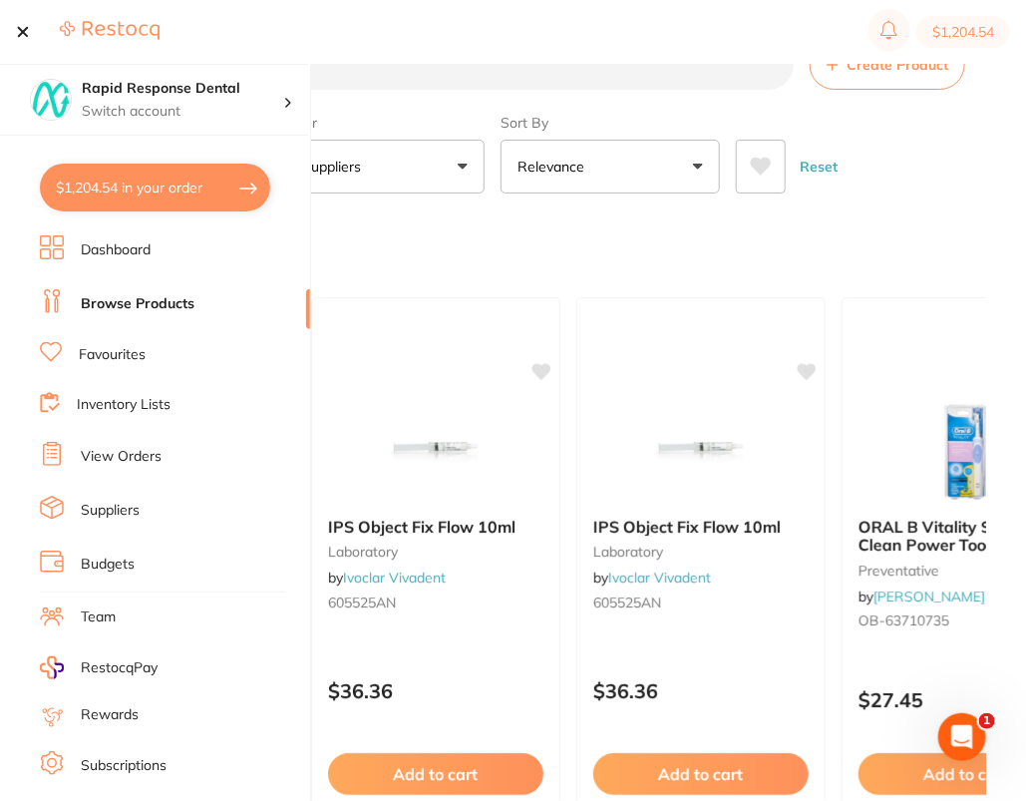
click at [134, 512] on link "Suppliers" at bounding box center [110, 511] width 59 height 20
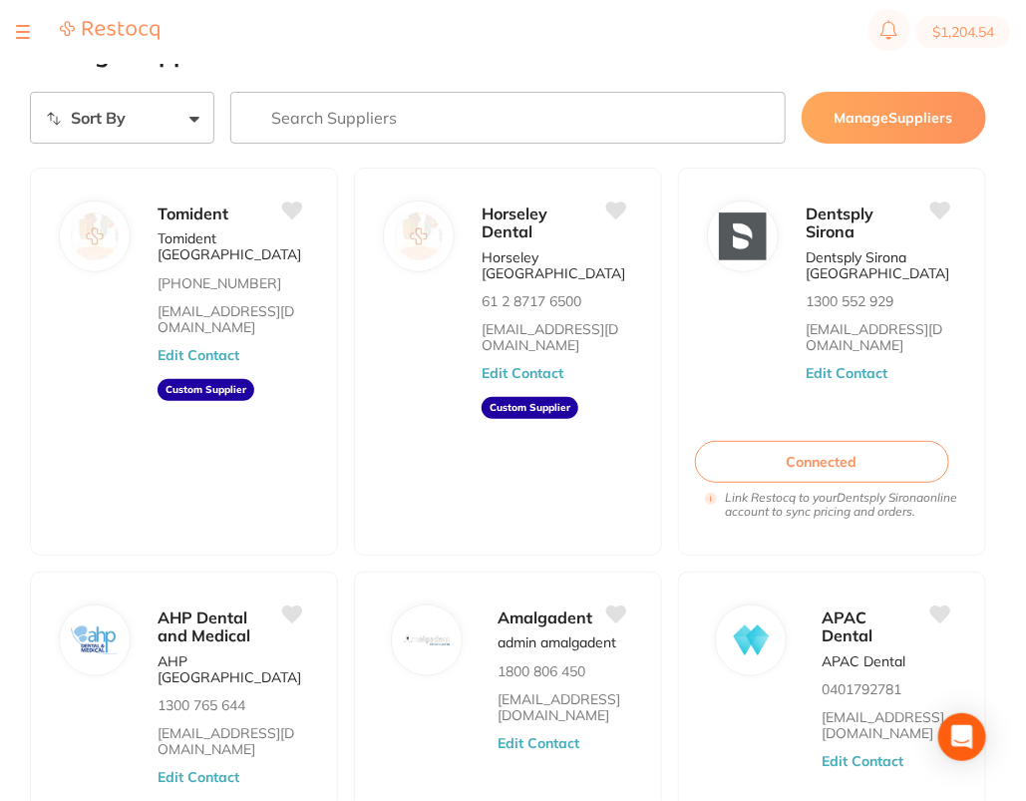
click at [596, 103] on input "search" at bounding box center [507, 118] width 555 height 52
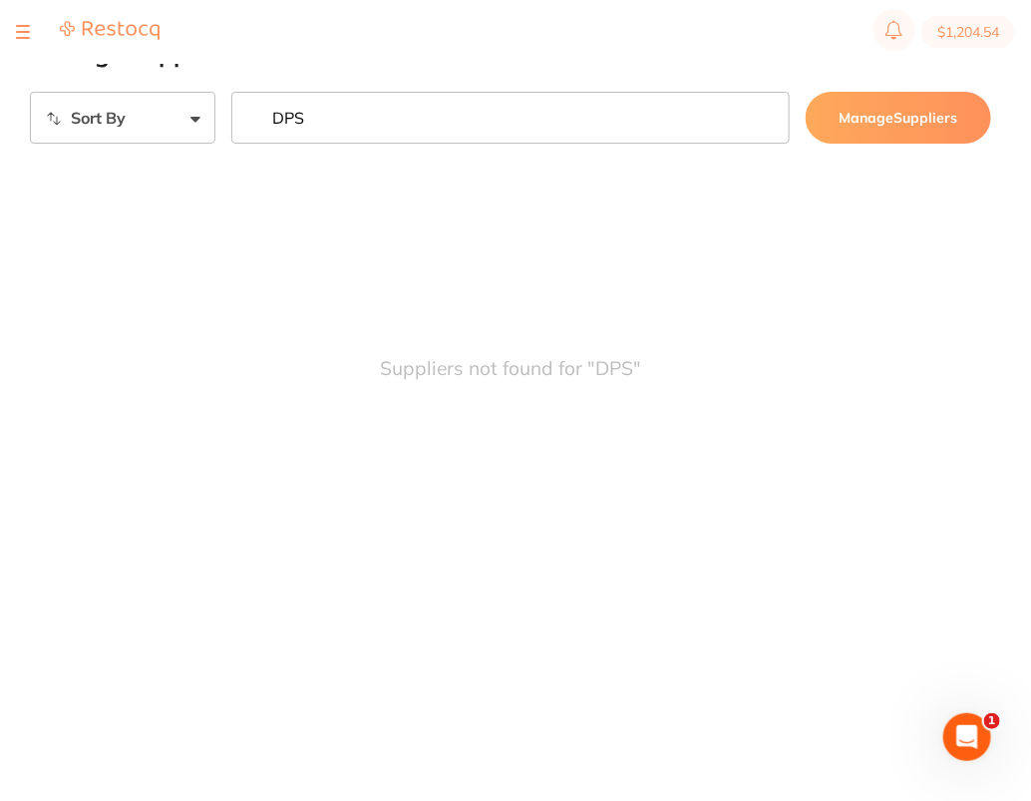
click at [596, 103] on input "DPS" at bounding box center [510, 118] width 558 height 52
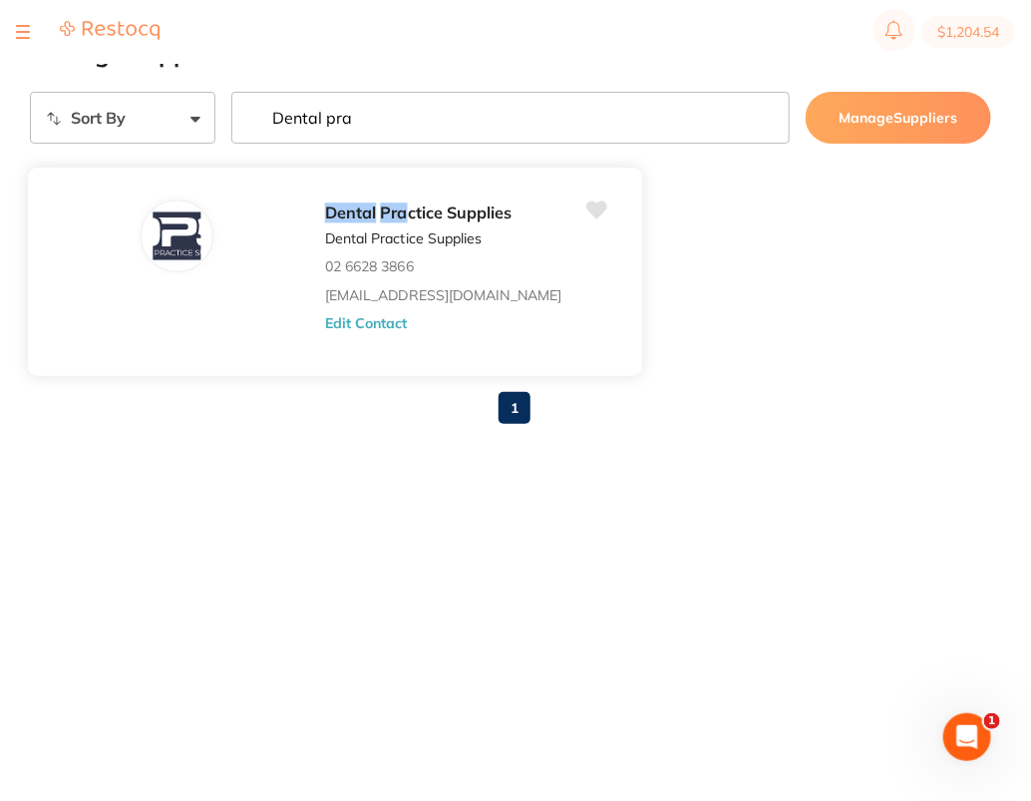
type input "Dental pra"
click at [367, 321] on button "Edit Contact" at bounding box center [366, 323] width 83 height 16
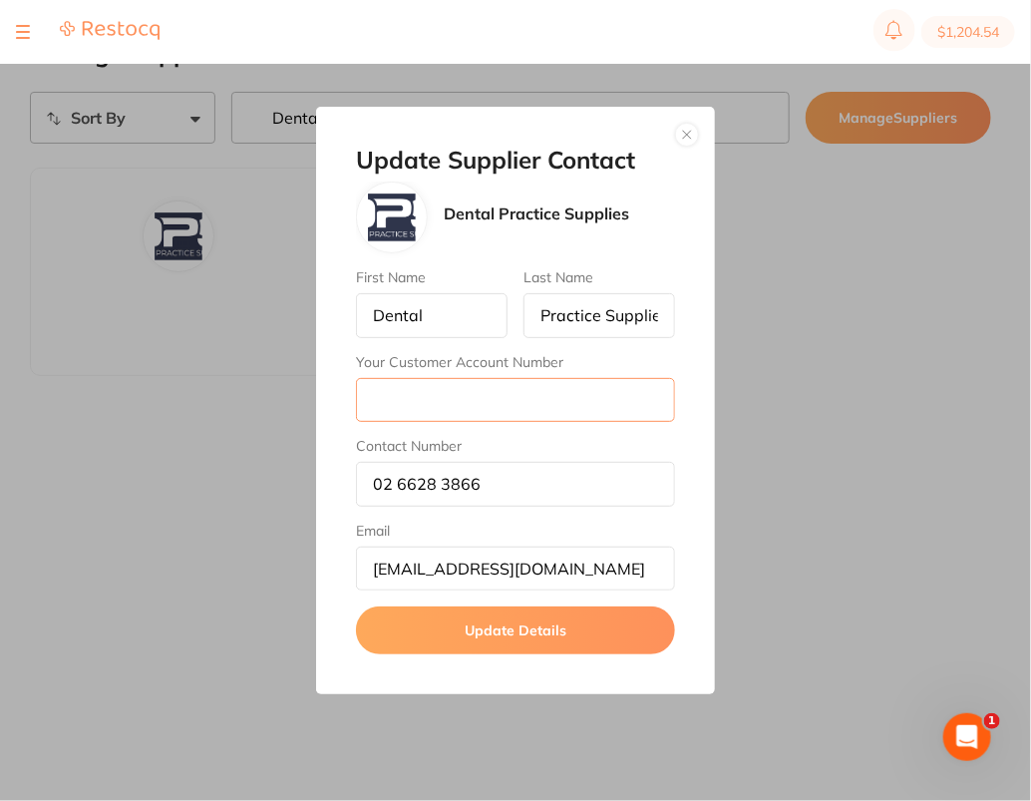
click at [528, 381] on input "Your Customer Account Number" at bounding box center [515, 400] width 319 height 44
paste input "5653"
type input "5653"
click at [518, 633] on button "Update Details" at bounding box center [515, 630] width 319 height 48
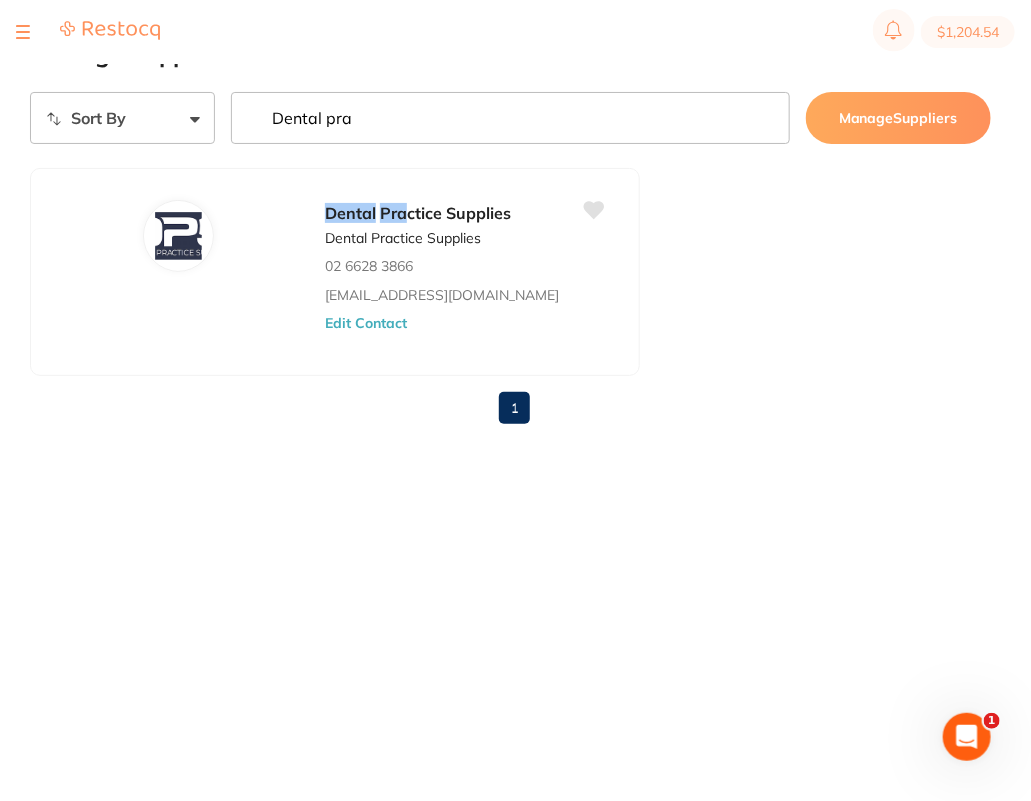
click at [18, 35] on div at bounding box center [23, 32] width 14 height 24
click at [22, 33] on div at bounding box center [23, 32] width 14 height 24
click at [22, 35] on div at bounding box center [23, 32] width 14 height 24
click at [26, 31] on button at bounding box center [23, 32] width 14 height 2
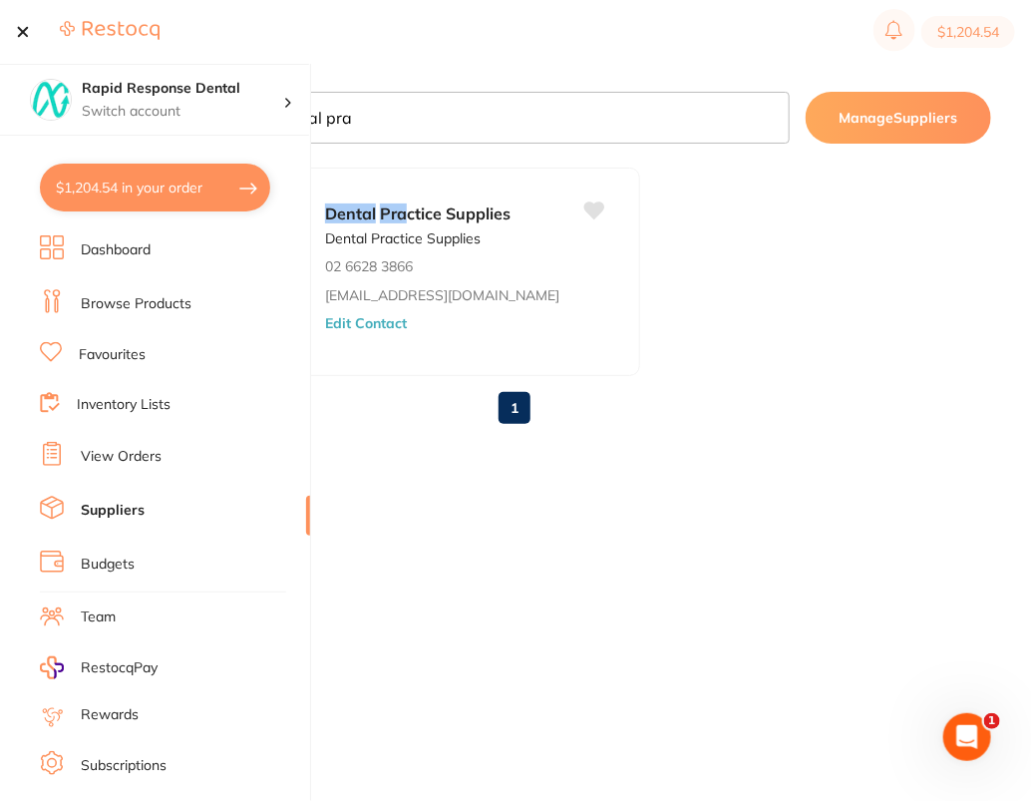
click at [189, 300] on link "Browse Products" at bounding box center [136, 304] width 111 height 20
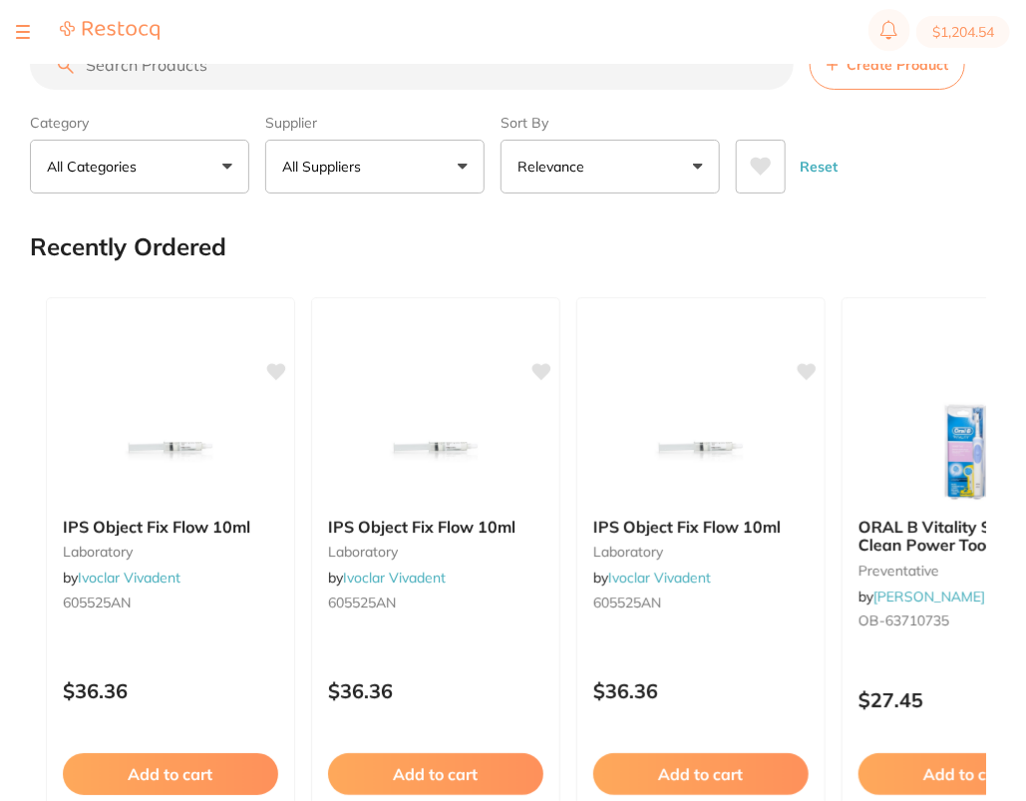
click at [386, 163] on button "All Suppliers" at bounding box center [374, 167] width 219 height 54
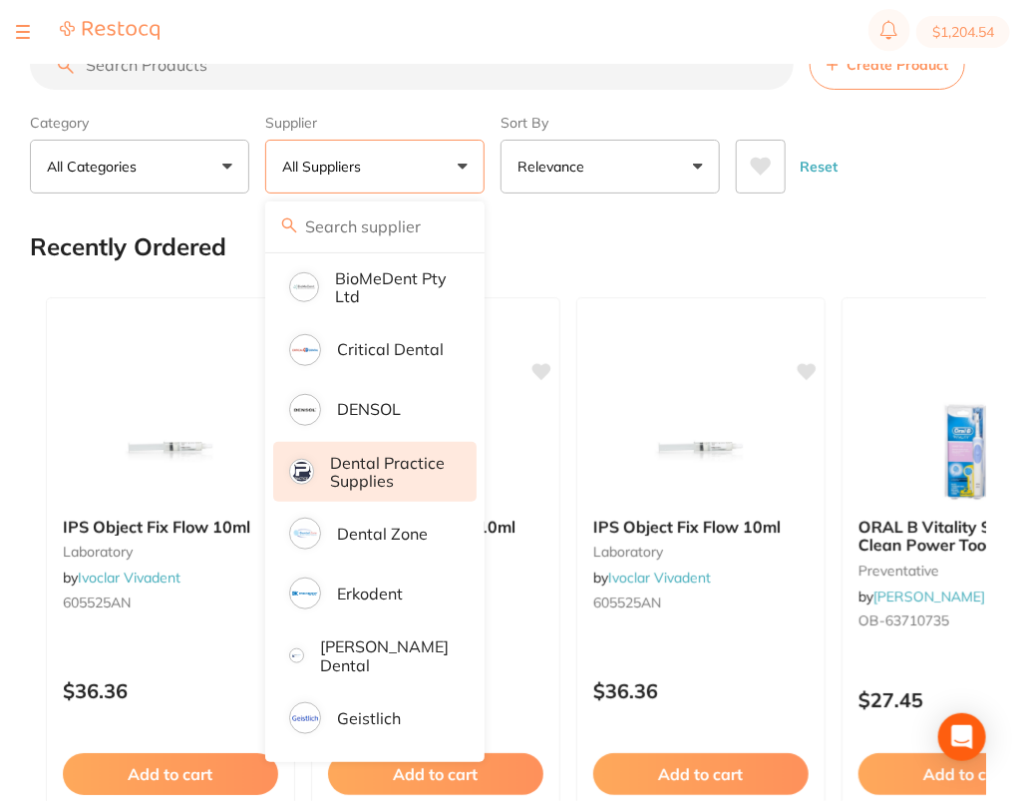
click at [393, 466] on p "Dental Practice Supplies" at bounding box center [389, 472] width 119 height 37
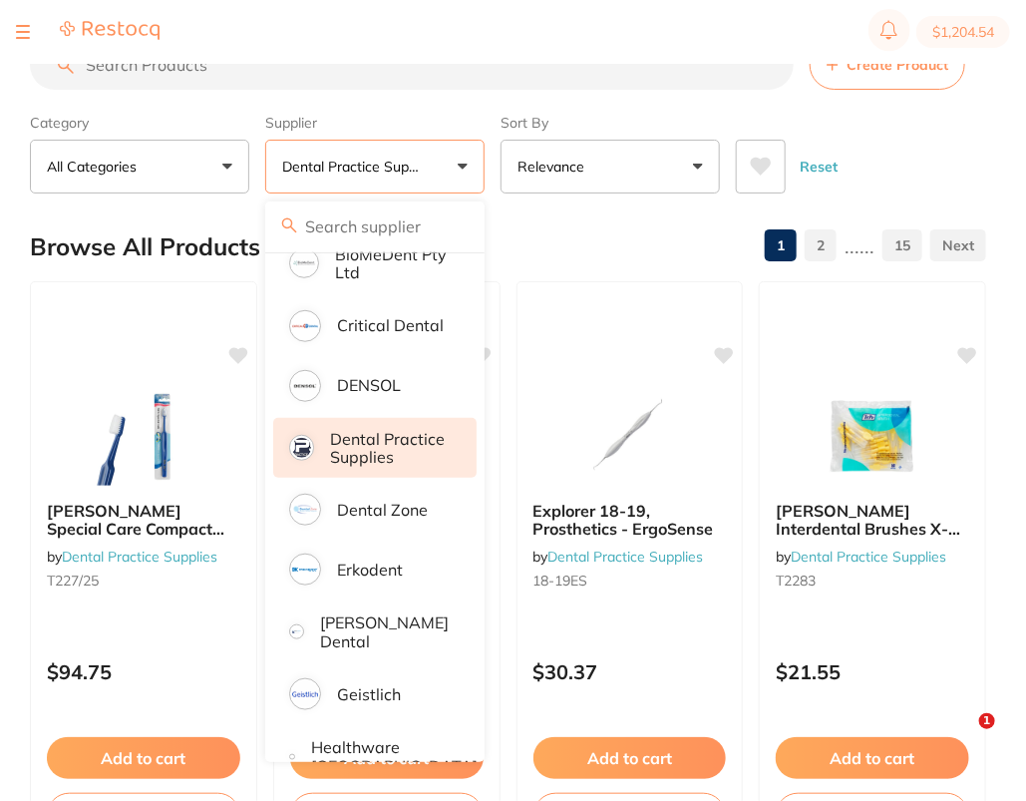
click at [938, 156] on div "Reset" at bounding box center [853, 159] width 234 height 70
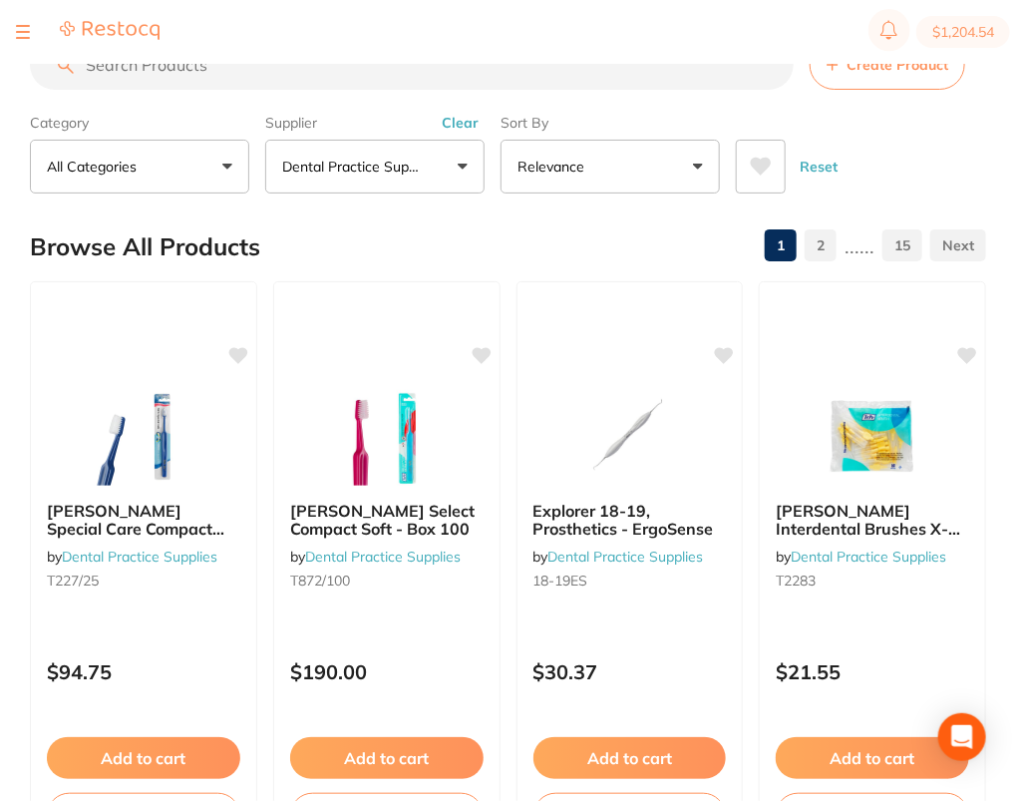
click at [961, 151] on div "Reset" at bounding box center [853, 159] width 234 height 70
